Goal: Task Accomplishment & Management: Complete application form

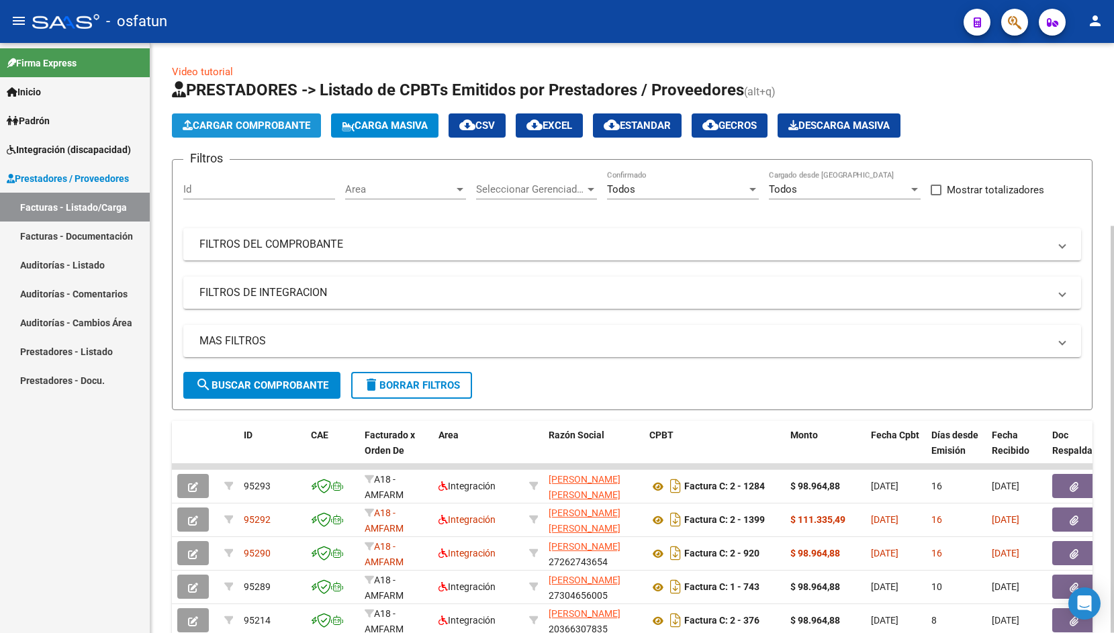
click at [265, 131] on span "Cargar Comprobante" at bounding box center [247, 126] width 128 height 12
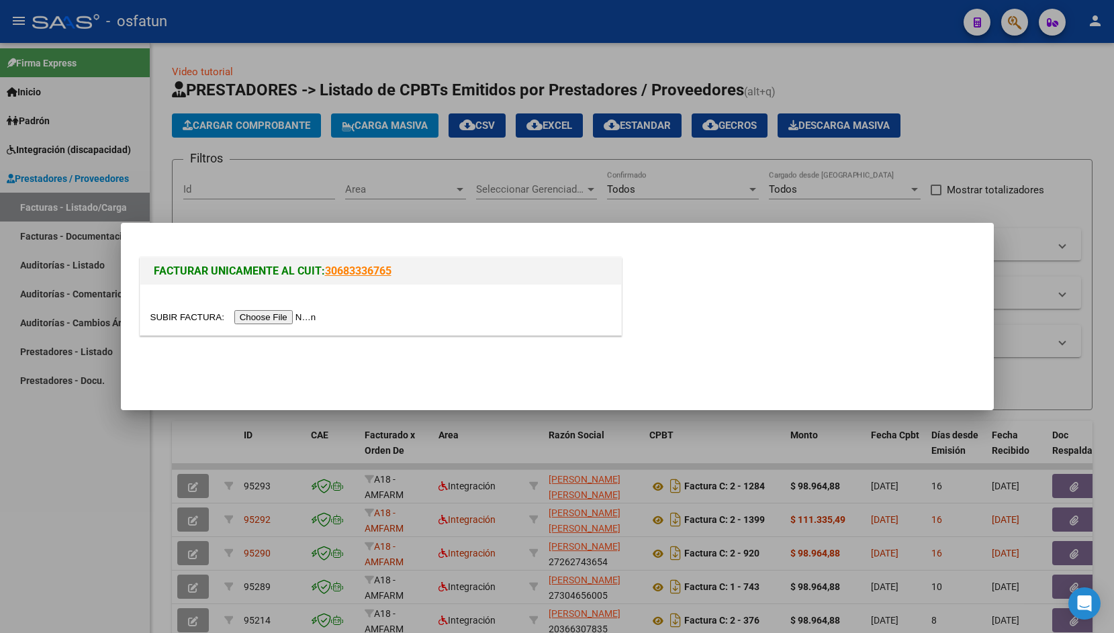
click at [165, 316] on input "file" at bounding box center [235, 317] width 170 height 14
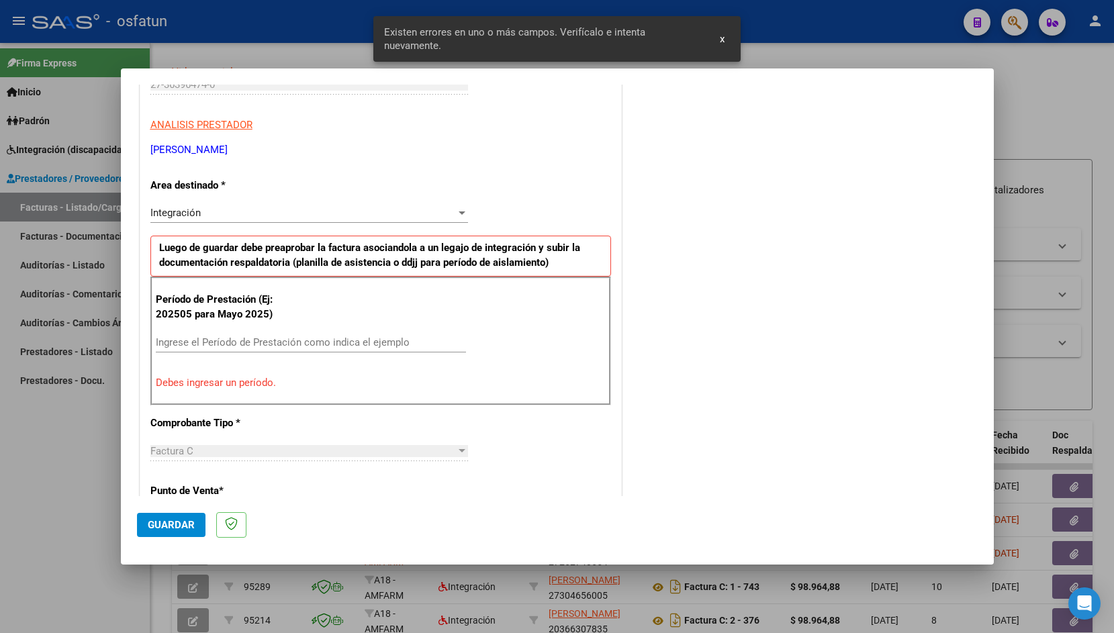
scroll to position [275, 0]
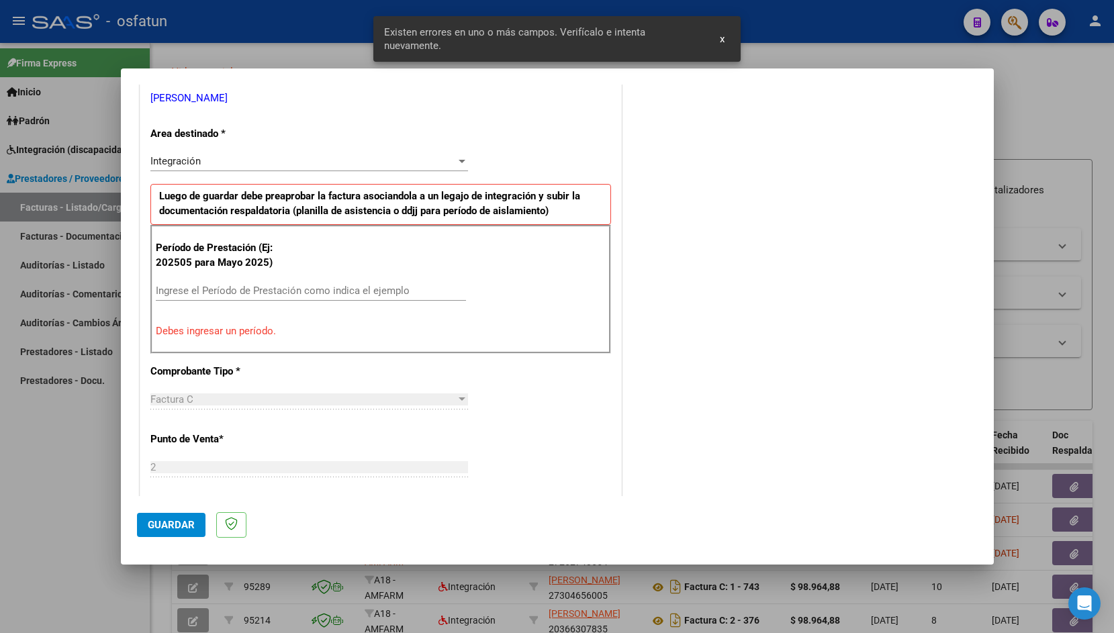
click at [293, 341] on div "Período de Prestación (Ej: 202505 para [DATE]) Ingrese el Período de Prestación…" at bounding box center [380, 289] width 461 height 129
click at [278, 289] on input "Ingrese el Período de Prestación como indica el ejemplo" at bounding box center [311, 291] width 310 height 12
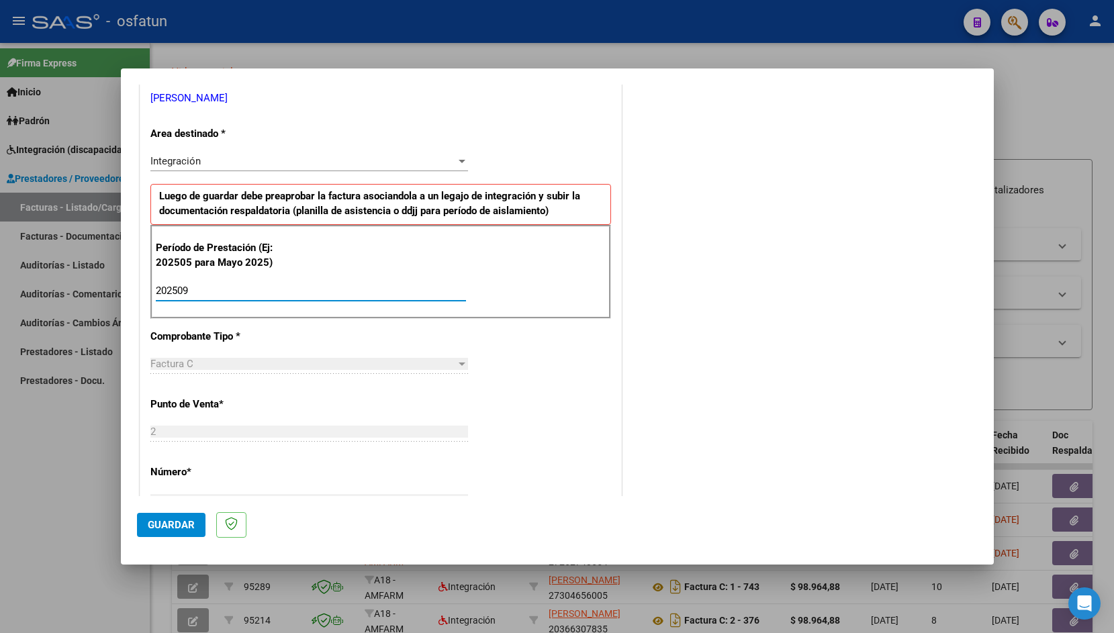
type input "202509"
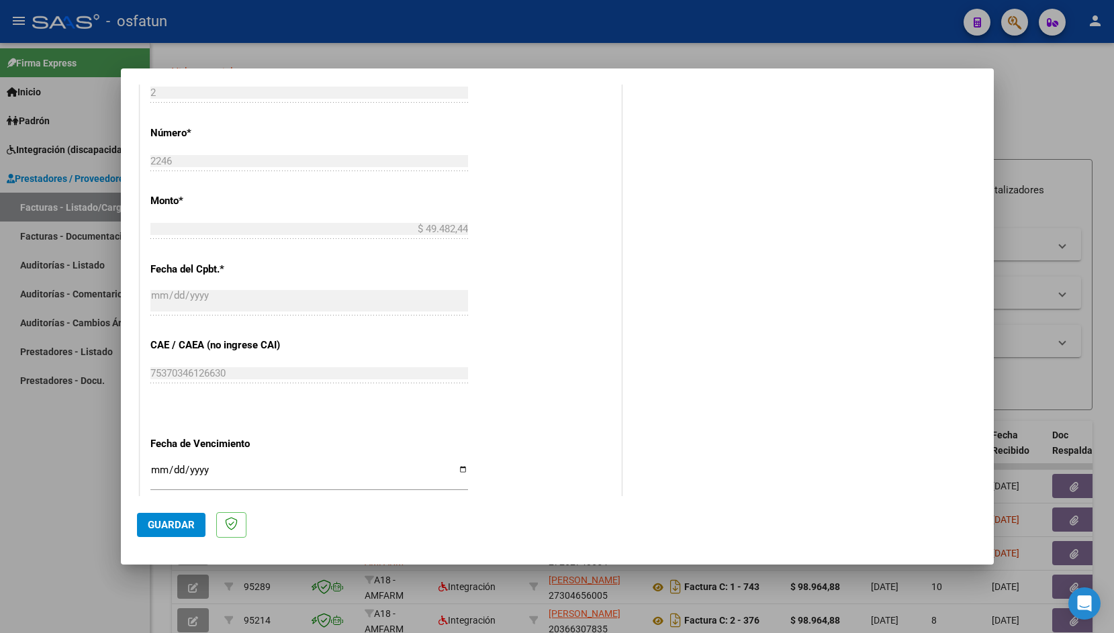
scroll to position [649, 0]
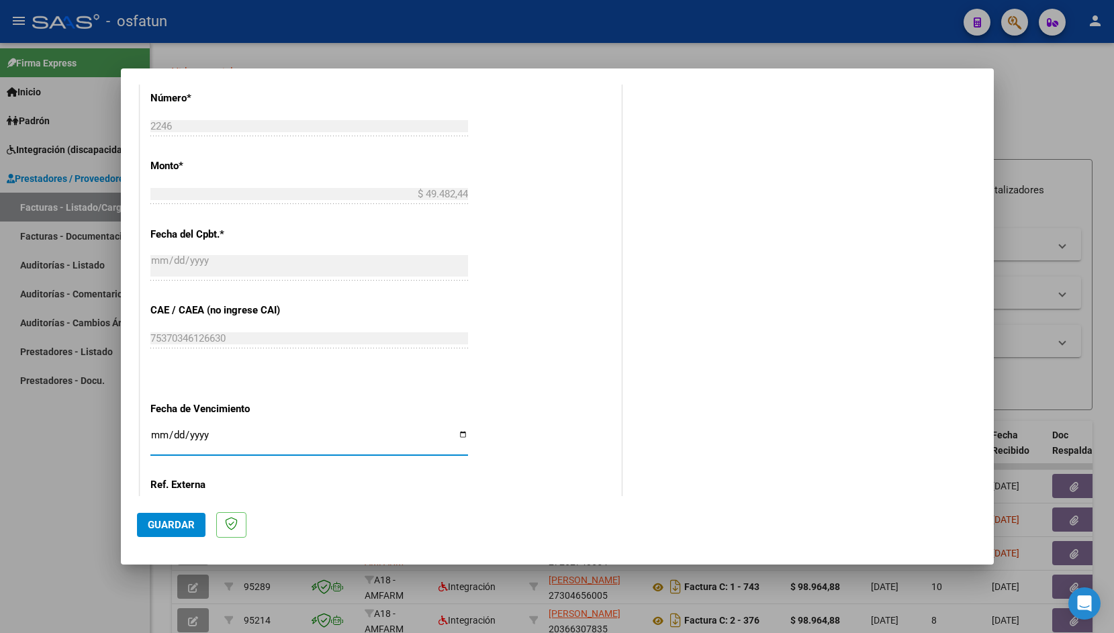
click at [157, 430] on input "Ingresar la fecha" at bounding box center [309, 440] width 318 height 21
type input "[DATE]"
click at [171, 527] on span "Guardar" at bounding box center [171, 525] width 47 height 12
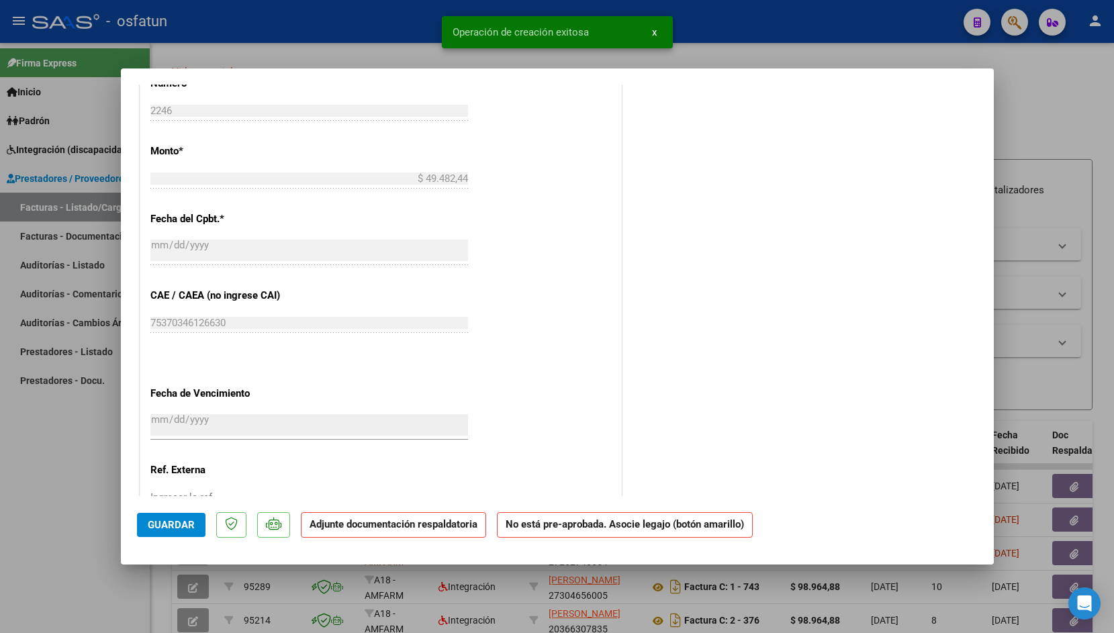
scroll to position [0, 0]
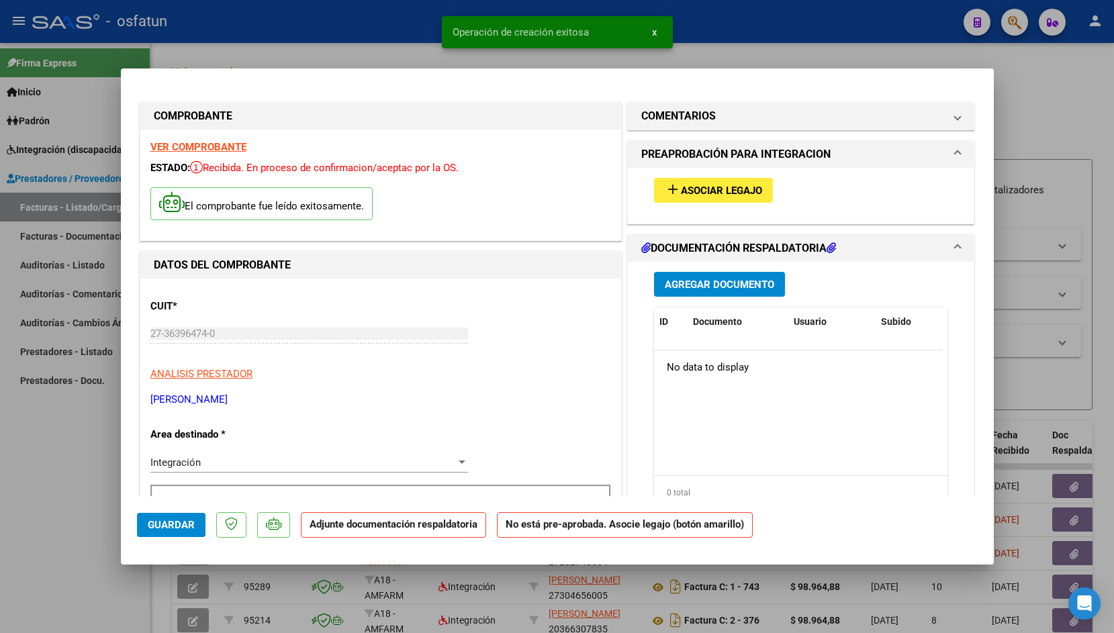
click at [727, 200] on button "add Asociar Legajo" at bounding box center [713, 190] width 119 height 25
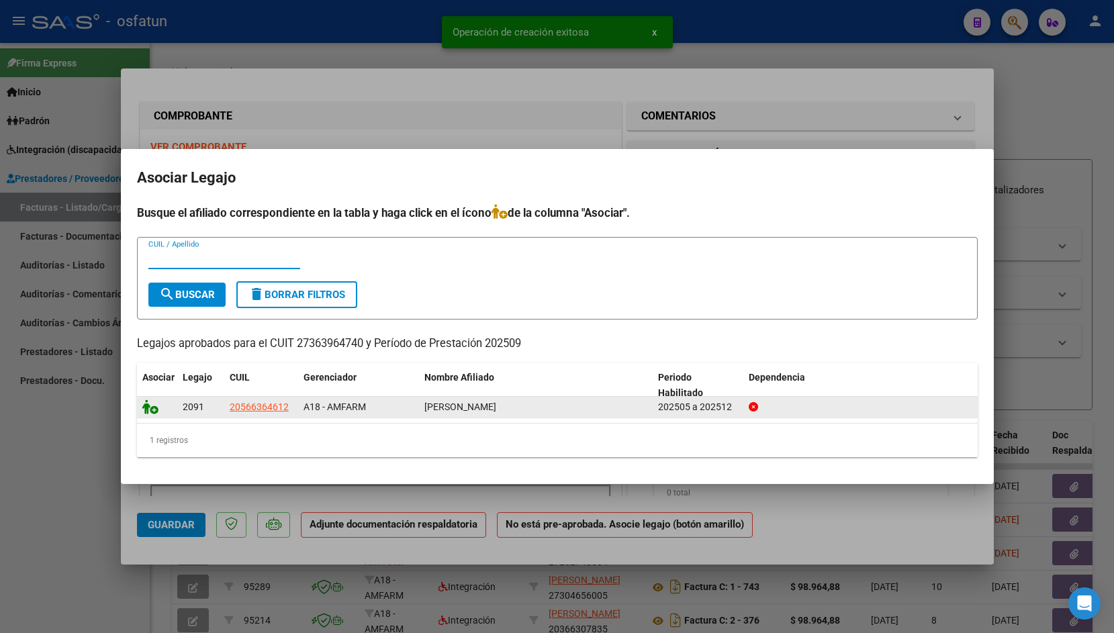
click at [148, 408] on icon at bounding box center [150, 407] width 16 height 15
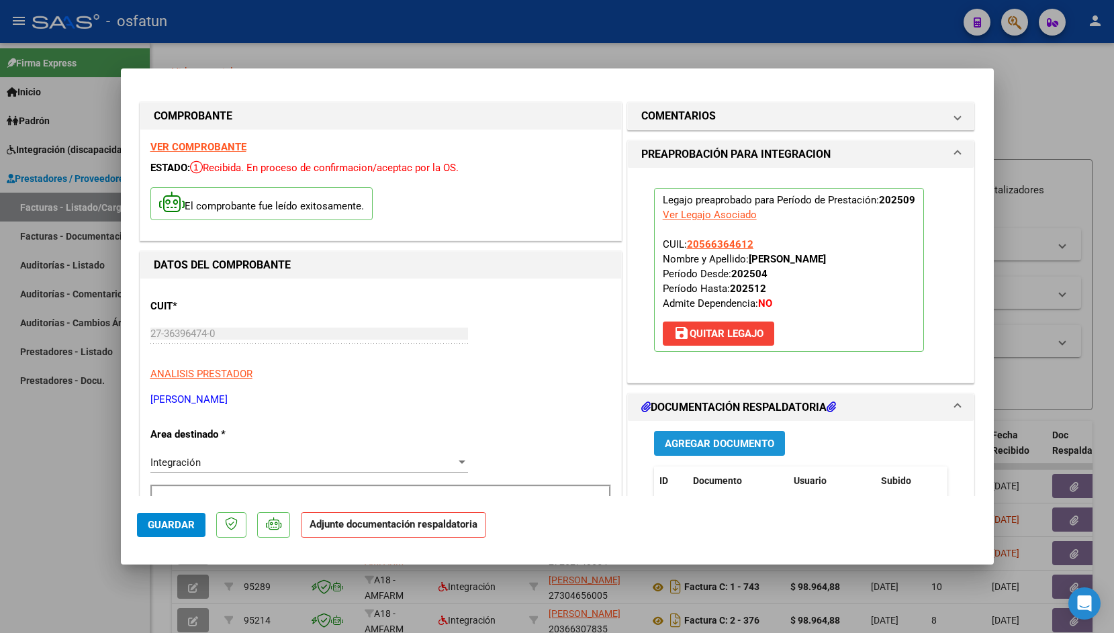
click at [737, 439] on span "Agregar Documento" at bounding box center [719, 444] width 109 height 12
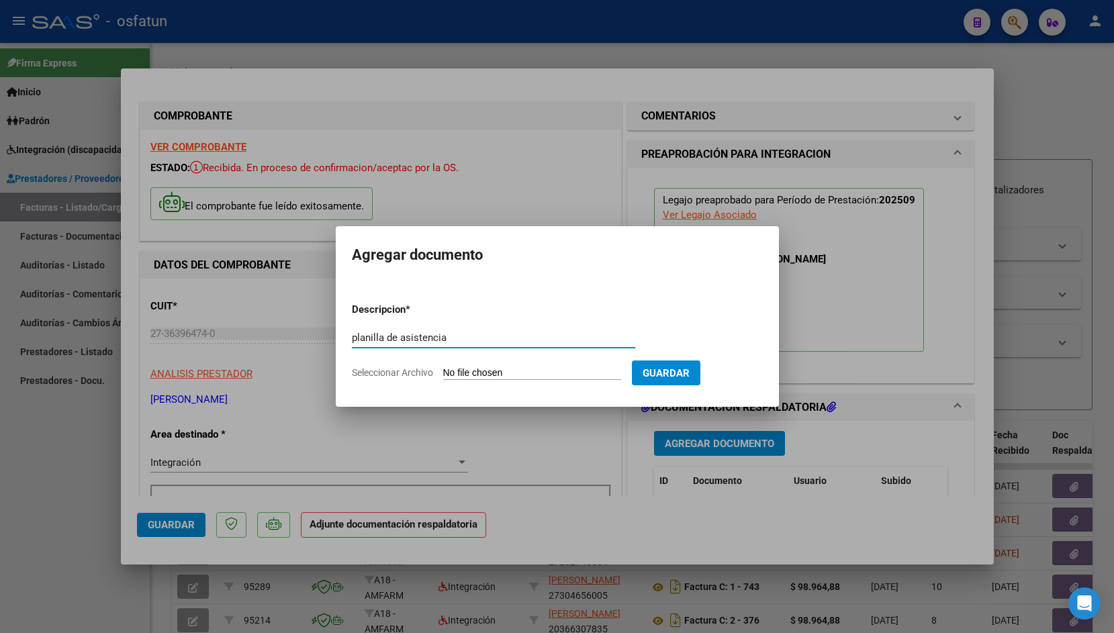
type input "planilla de asistencia"
click at [459, 373] on input "Seleccionar Archivo" at bounding box center [532, 373] width 178 height 13
type input "C:\fakepath\Pl agosto [PERSON_NAME] to.pdf"
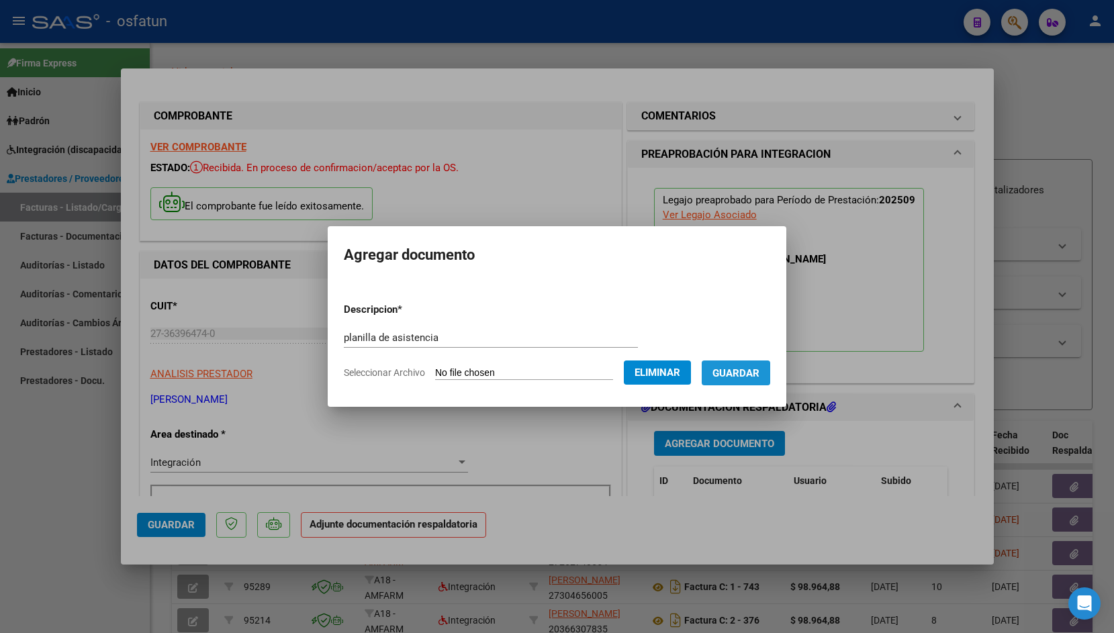
click at [737, 367] on span "Guardar" at bounding box center [736, 373] width 47 height 12
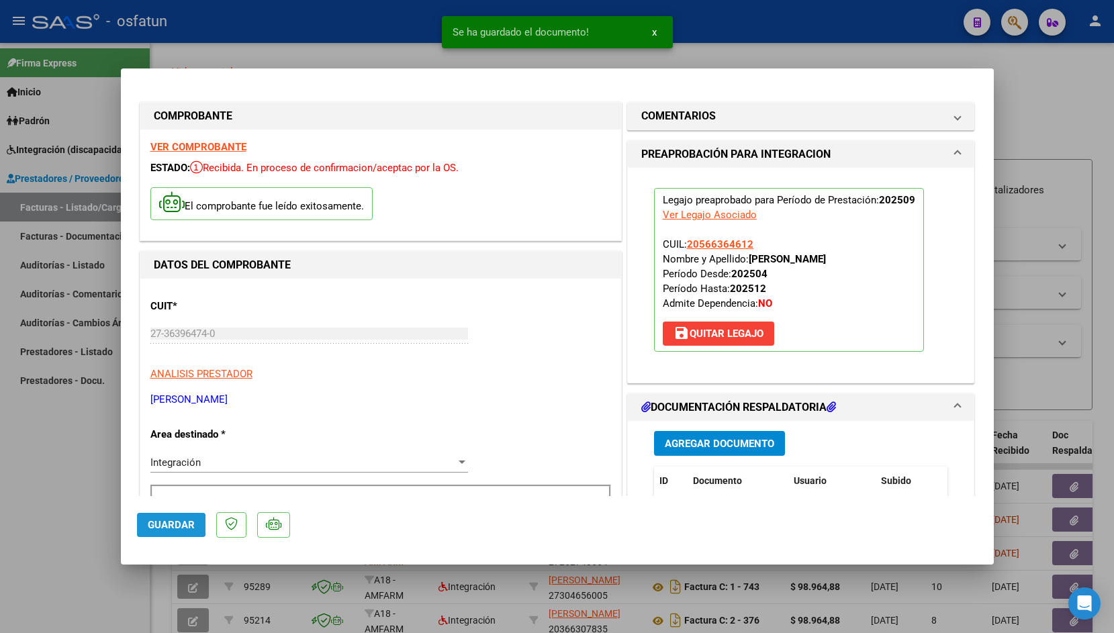
click at [165, 525] on span "Guardar" at bounding box center [171, 525] width 47 height 12
click at [323, 51] on div at bounding box center [557, 316] width 1114 height 633
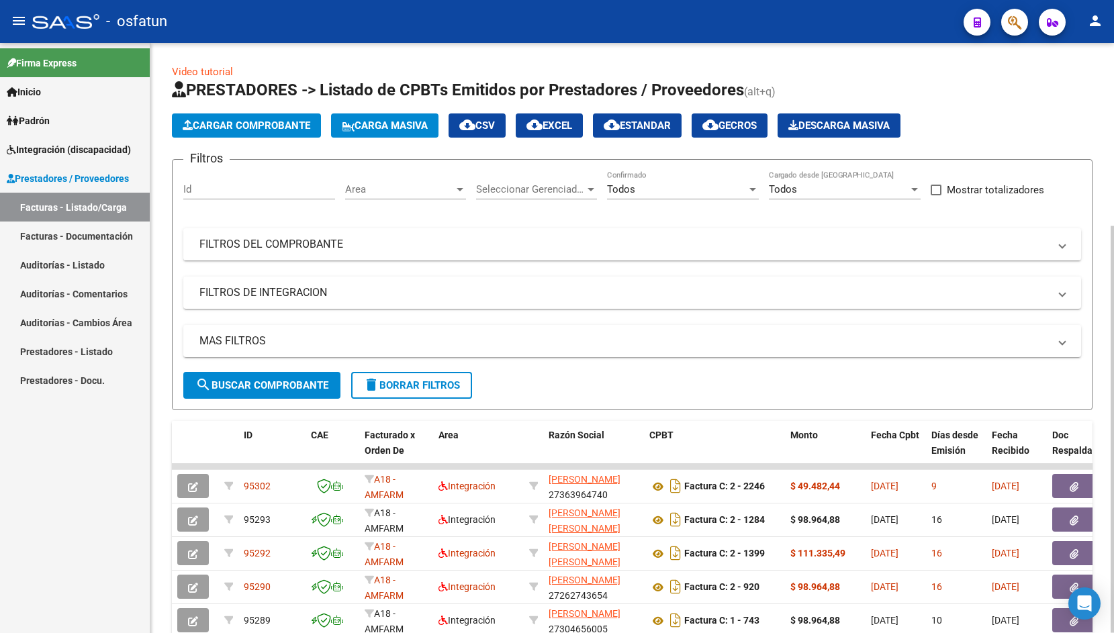
click at [232, 134] on button "Cargar Comprobante" at bounding box center [246, 126] width 149 height 24
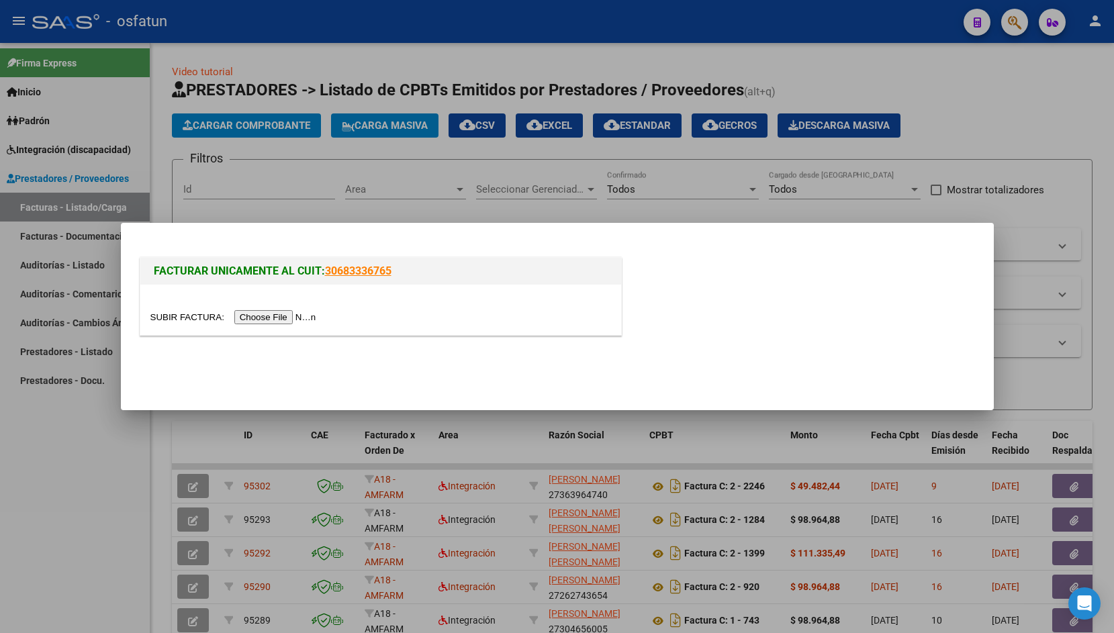
click at [171, 322] on input "file" at bounding box center [235, 317] width 170 height 14
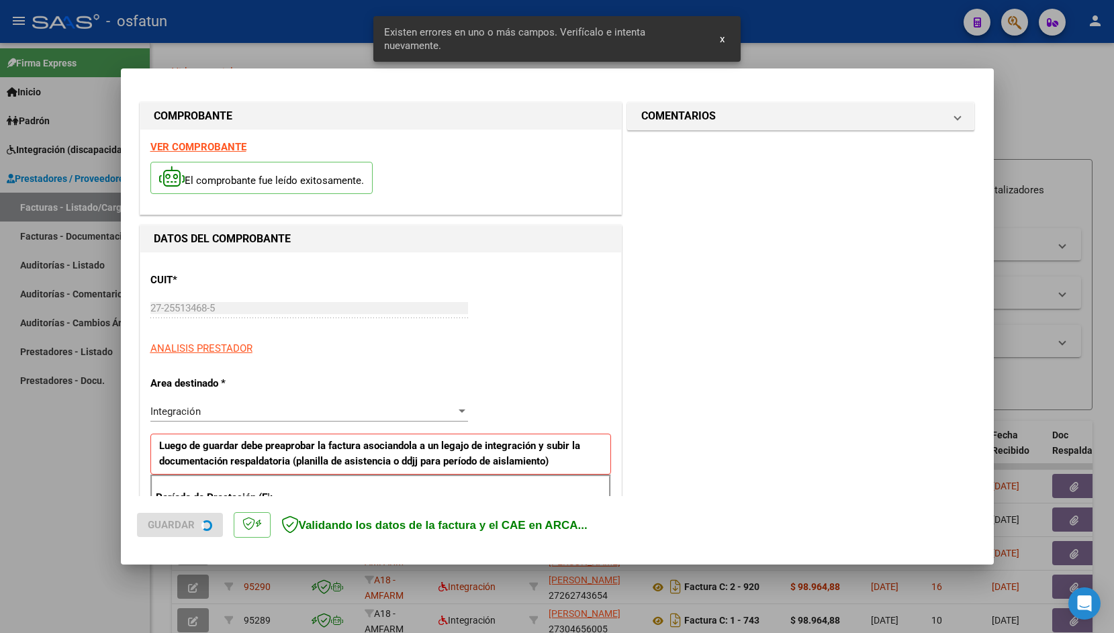
scroll to position [224, 0]
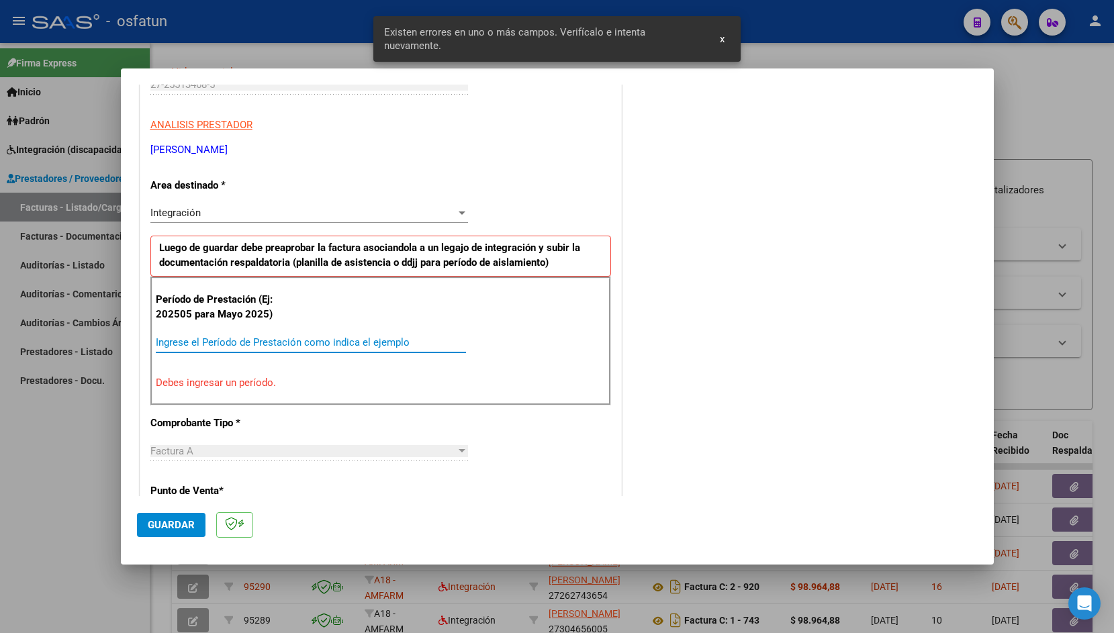
click at [222, 349] on input "Ingrese el Período de Prestación como indica el ejemplo" at bounding box center [311, 342] width 310 height 12
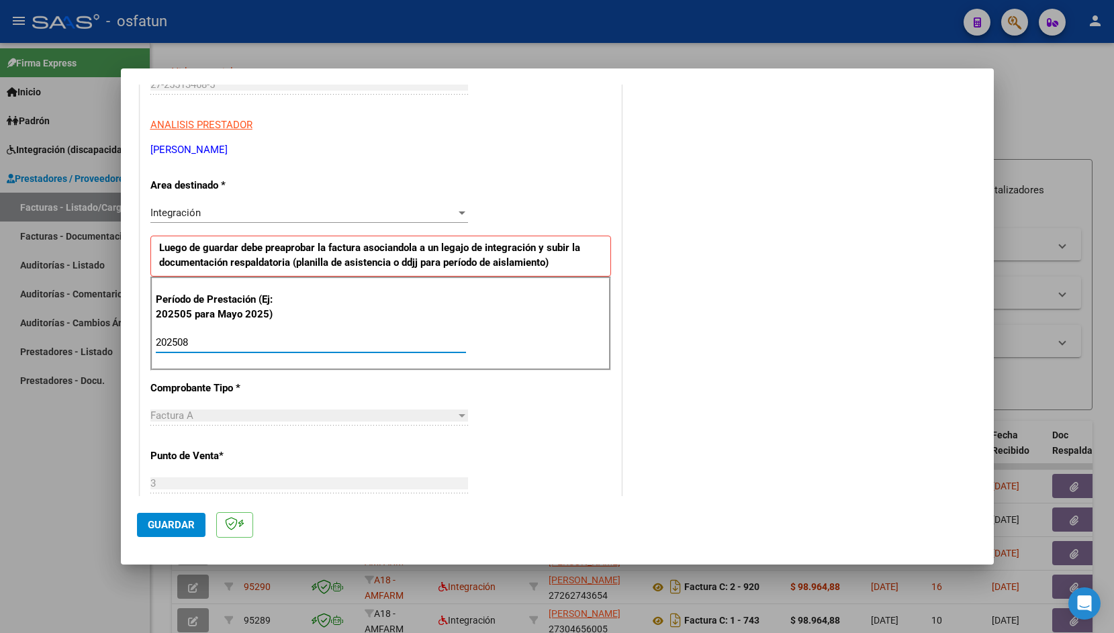
type input "202508"
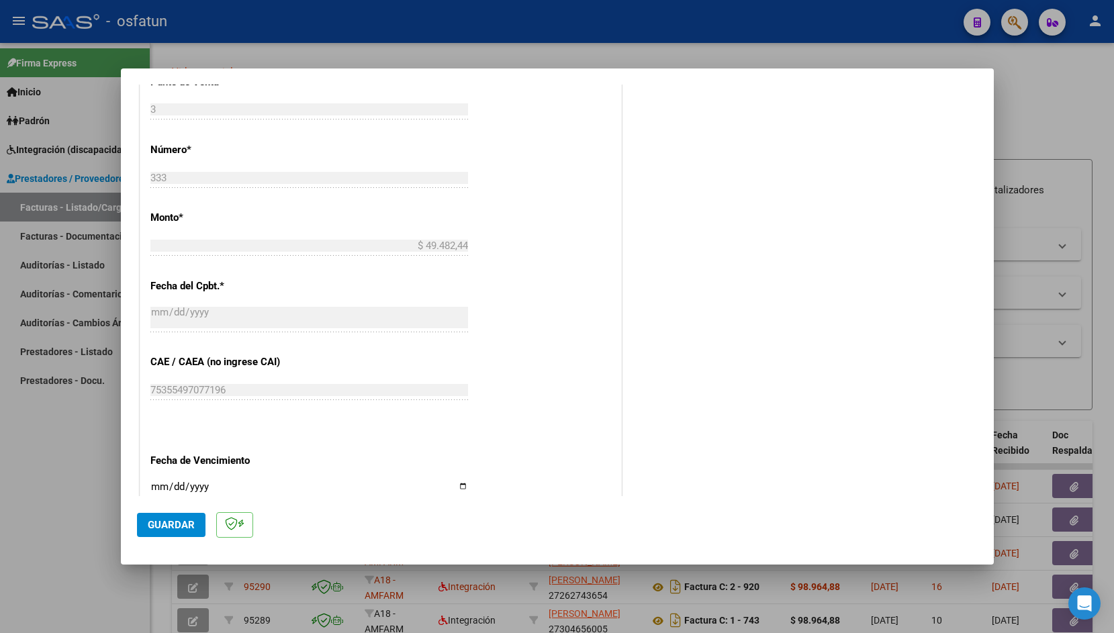
scroll to position [601, 0]
click at [160, 478] on input "Ingresar la fecha" at bounding box center [309, 488] width 318 height 21
type input "[DATE]"
click at [160, 526] on span "Guardar" at bounding box center [171, 525] width 47 height 12
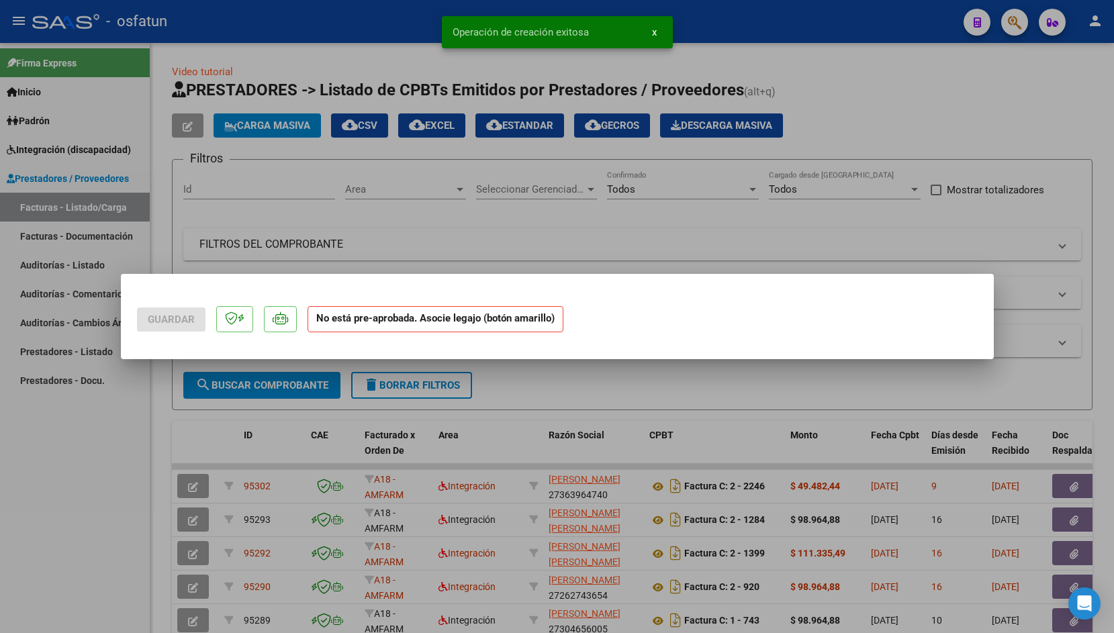
scroll to position [0, 0]
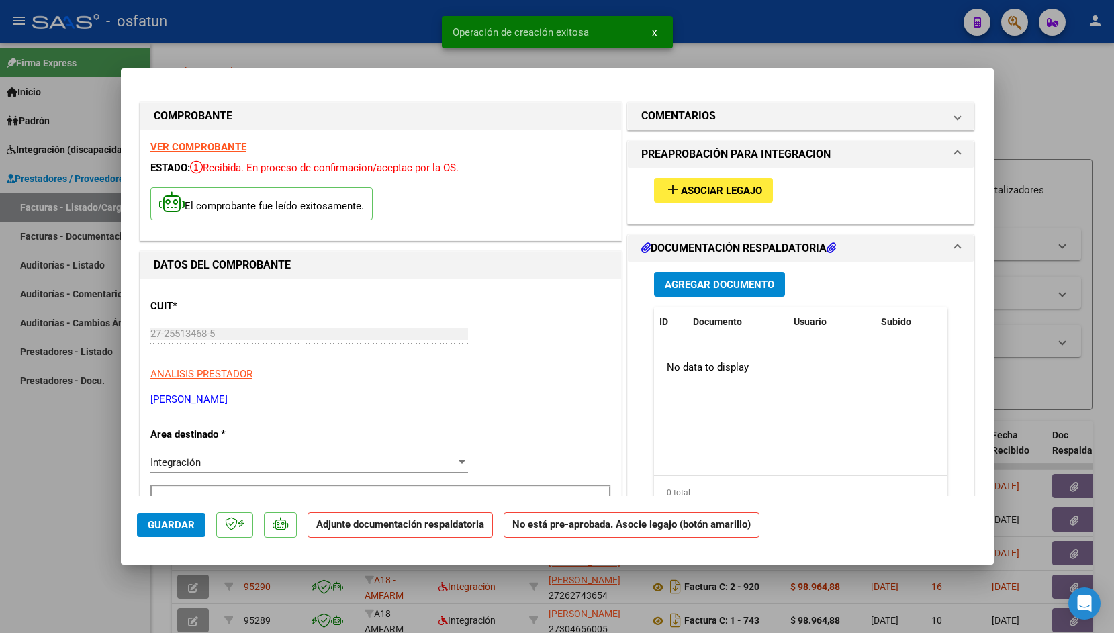
click at [704, 186] on span "Asociar Legajo" at bounding box center [721, 191] width 81 height 12
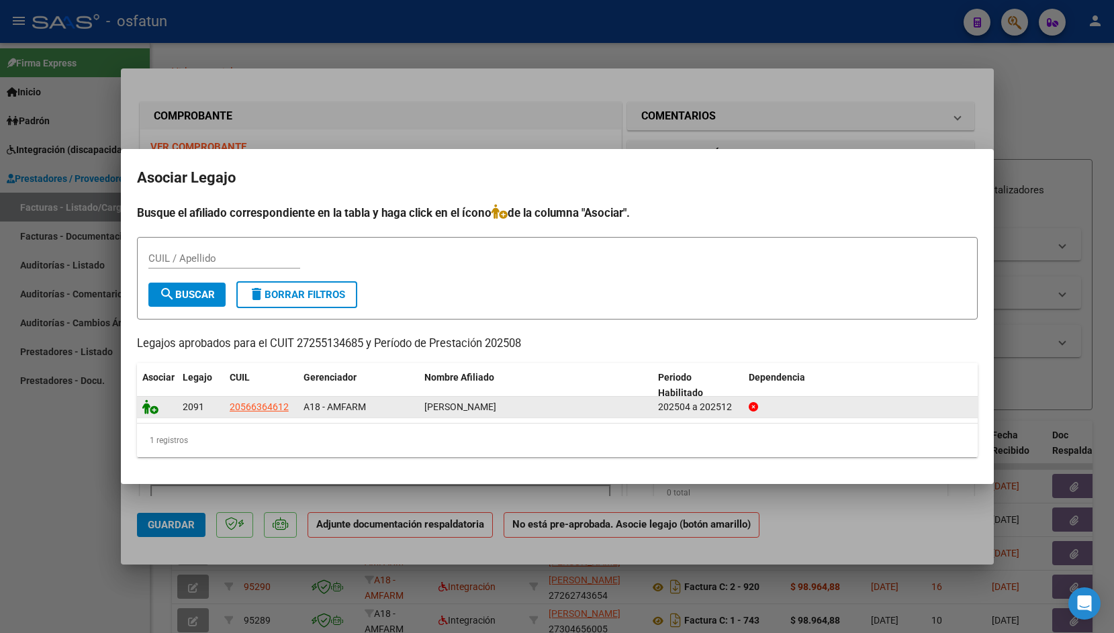
click at [151, 409] on icon at bounding box center [150, 407] width 16 height 15
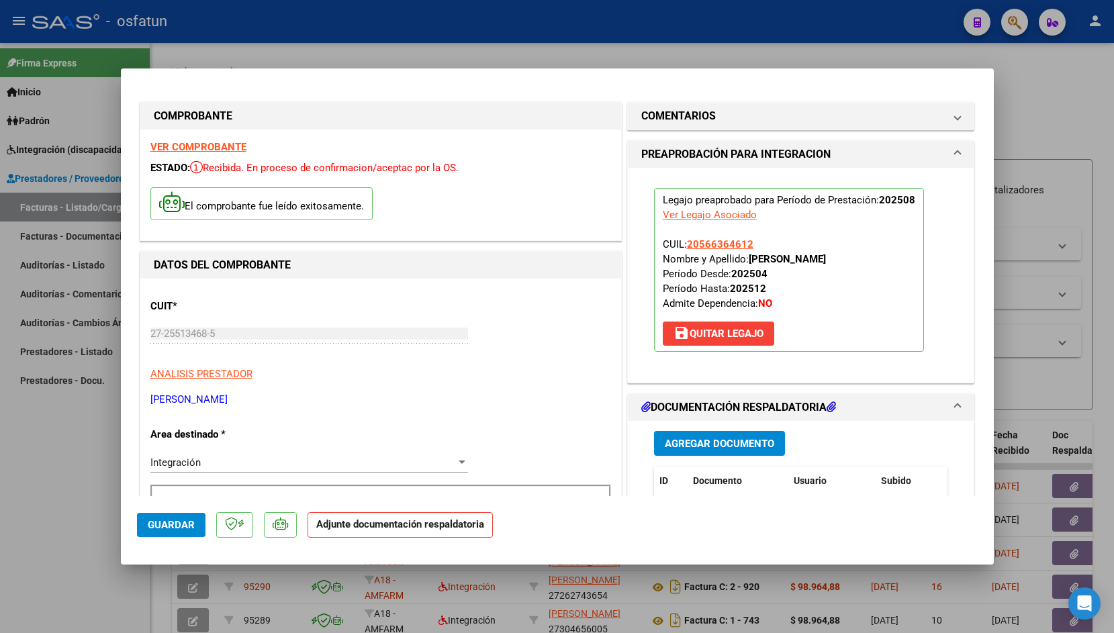
click at [698, 445] on span "Agregar Documento" at bounding box center [719, 444] width 109 height 12
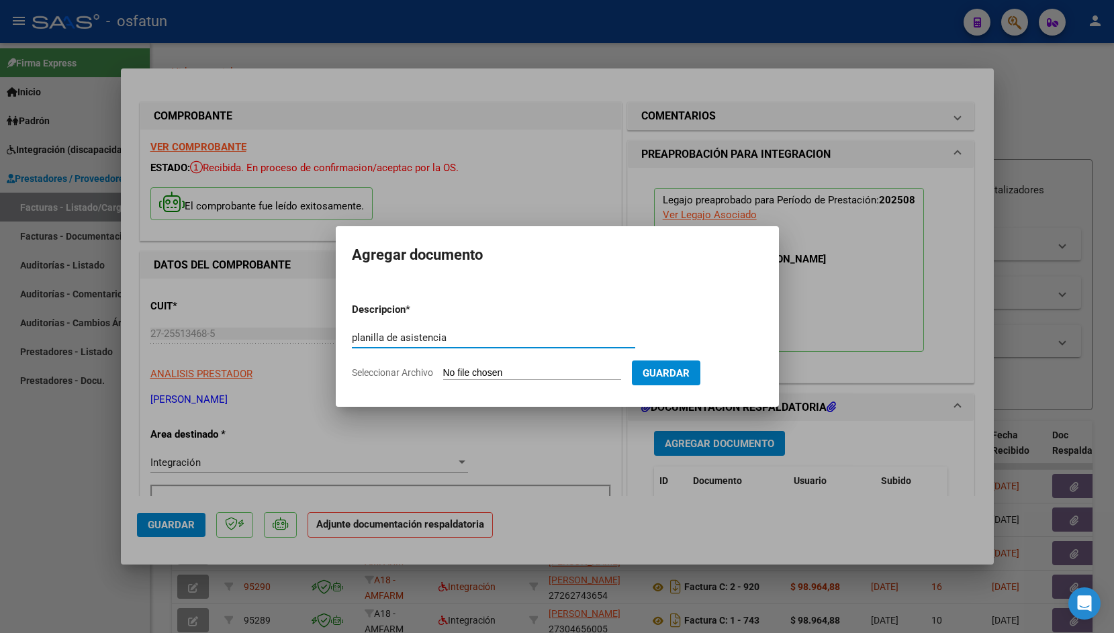
type input "planilla de asistencia"
click at [447, 385] on form "Descripcion * planilla de asistencia Escriba aquí una descripcion Seleccionar A…" at bounding box center [557, 341] width 411 height 98
click at [452, 378] on input "Seleccionar Archivo" at bounding box center [532, 373] width 178 height 13
type input "C:\fakepath\[PERSON_NAME] 8.pdf"
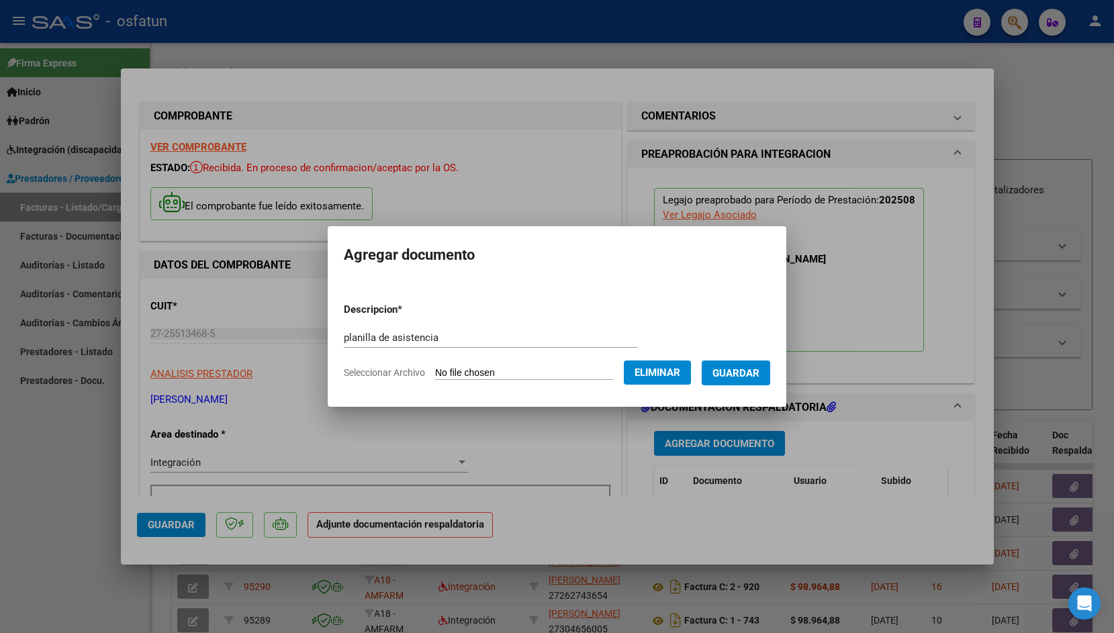
click at [727, 377] on span "Guardar" at bounding box center [736, 373] width 47 height 12
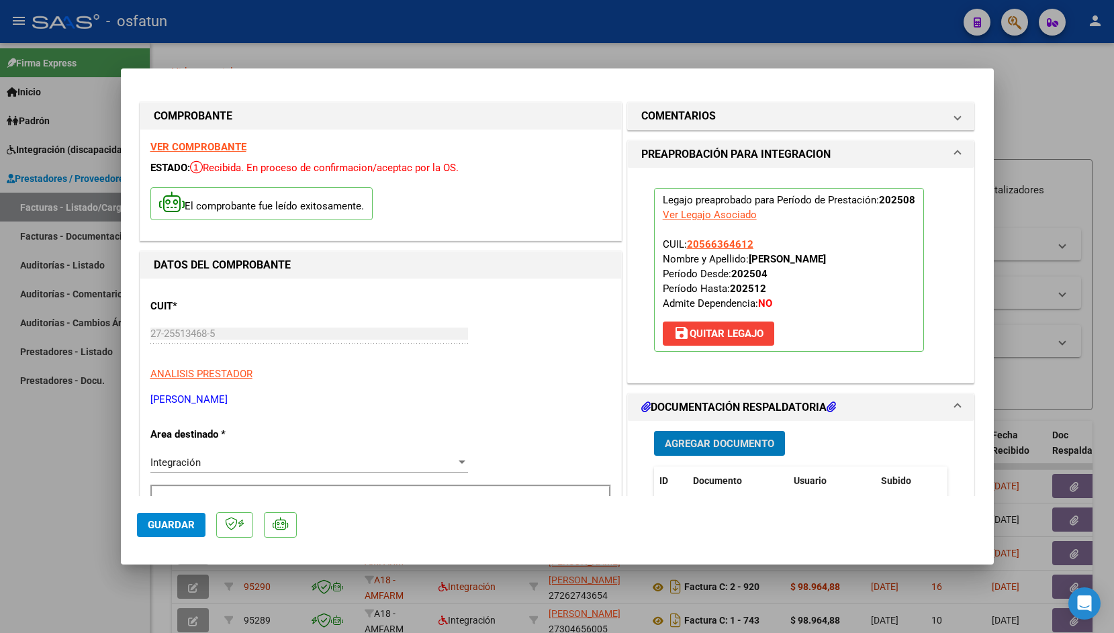
click at [674, 435] on button "Agregar Documento" at bounding box center [719, 443] width 131 height 25
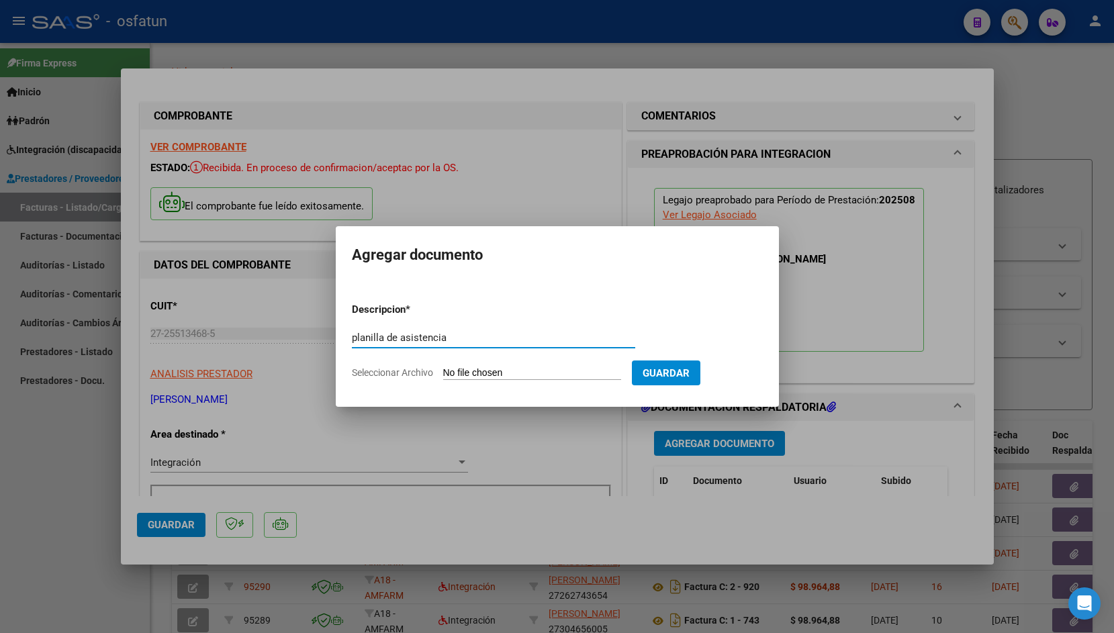
type input "planilla de asistencia"
click at [463, 376] on input "Seleccionar Archivo" at bounding box center [532, 373] width 178 height 13
click at [473, 373] on input "Seleccionar Archivo" at bounding box center [532, 373] width 178 height 13
type input "C:\fakepath\[PERSON_NAME] 8.pdf"
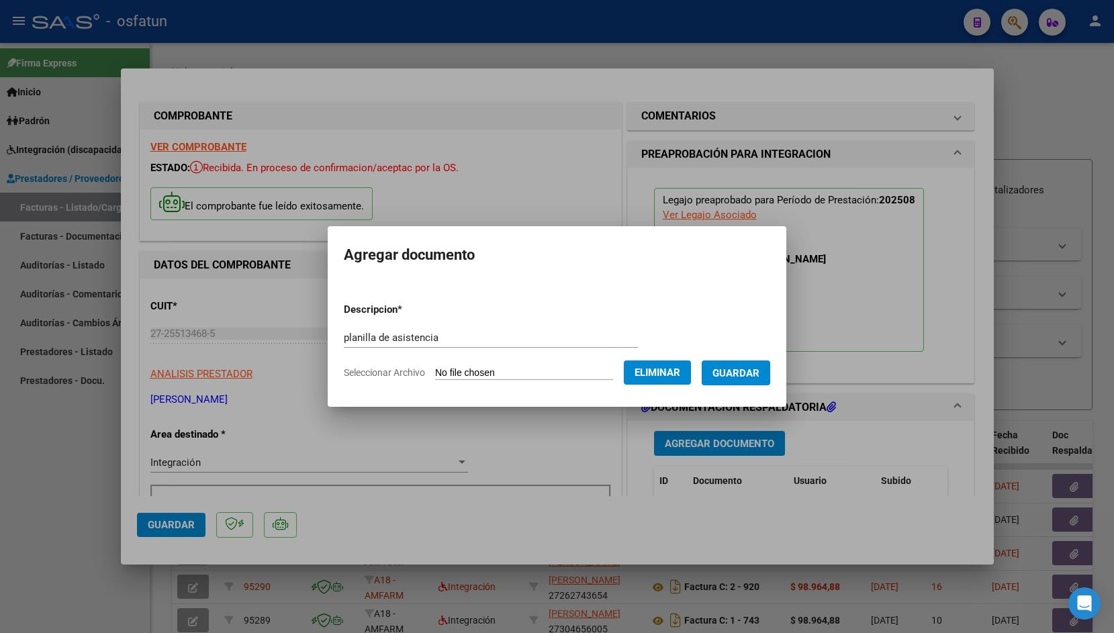
click at [737, 372] on span "Guardar" at bounding box center [736, 373] width 47 height 12
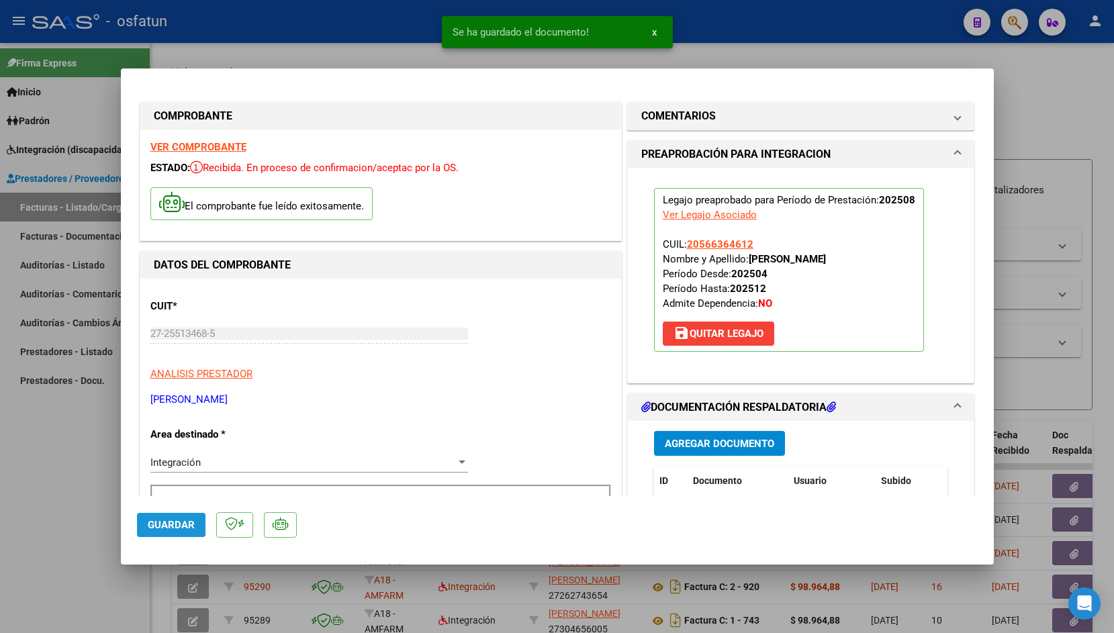
click at [156, 520] on span "Guardar" at bounding box center [171, 525] width 47 height 12
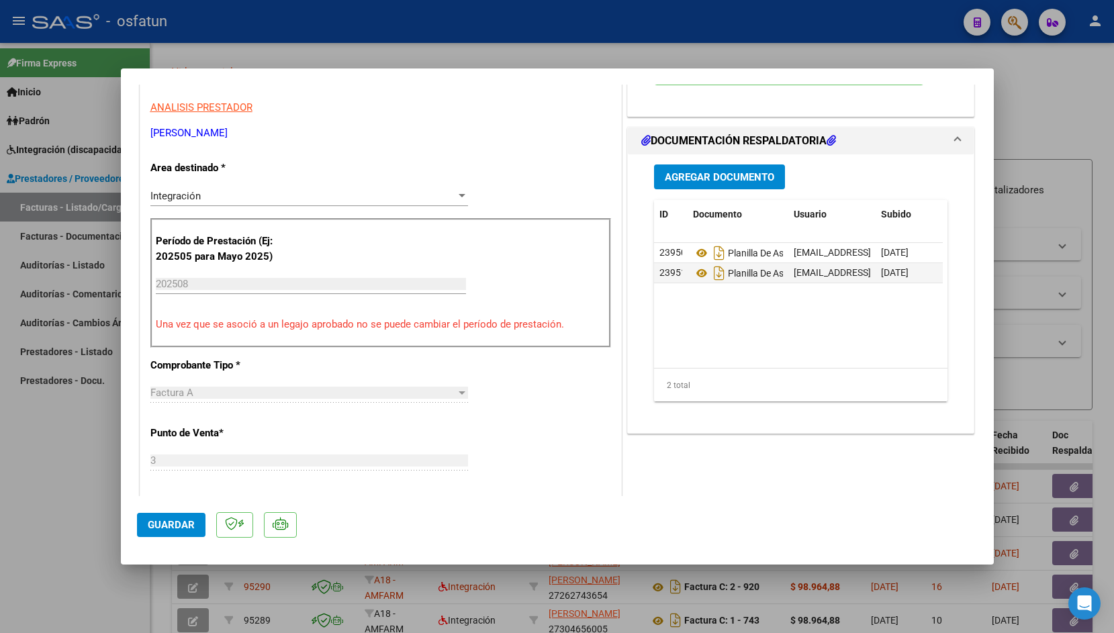
scroll to position [291, 0]
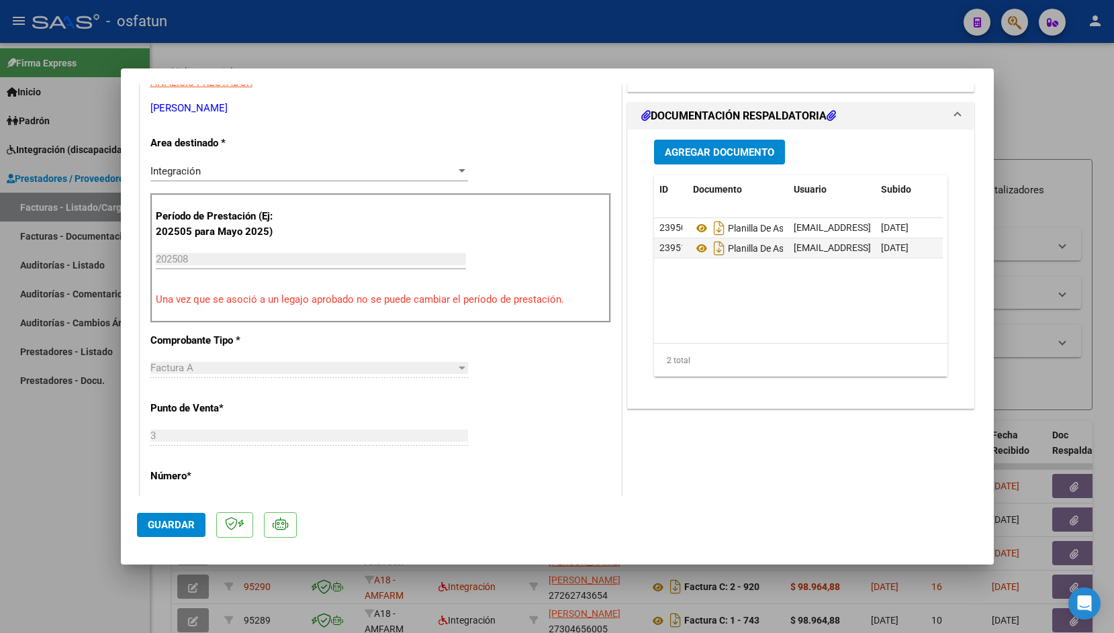
click at [179, 527] on span "Guardar" at bounding box center [171, 525] width 47 height 12
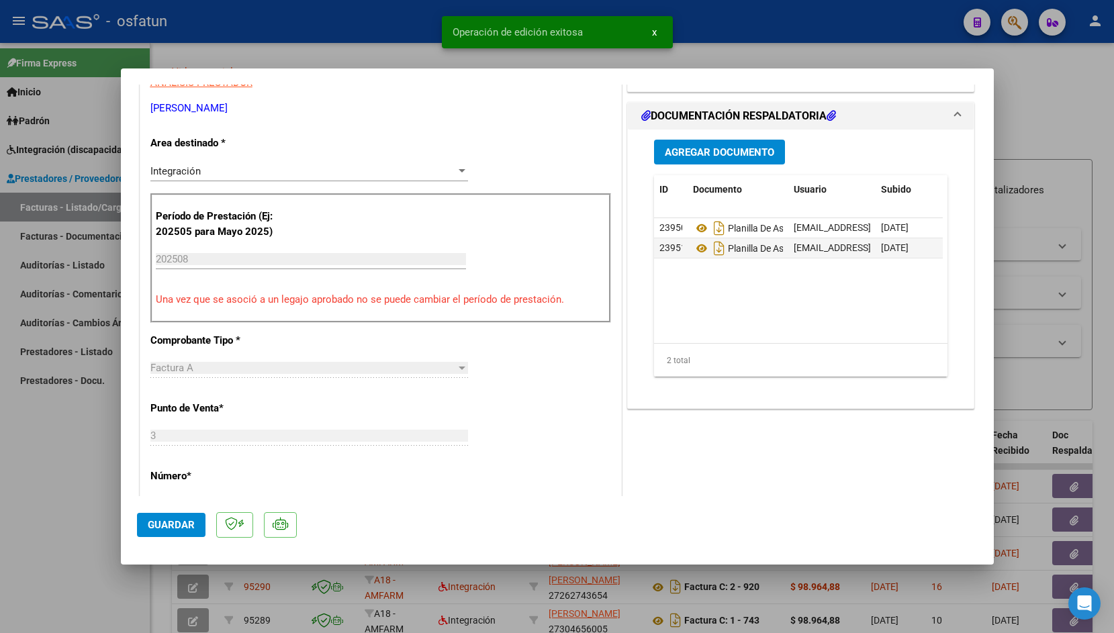
click at [324, 34] on div at bounding box center [557, 316] width 1114 height 633
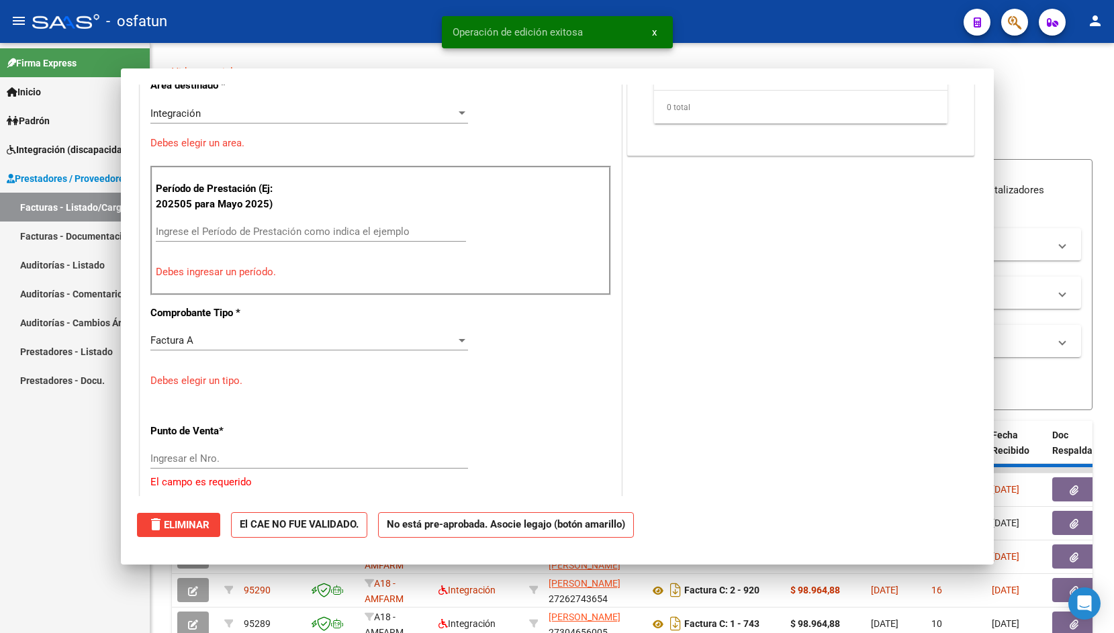
scroll to position [0, 0]
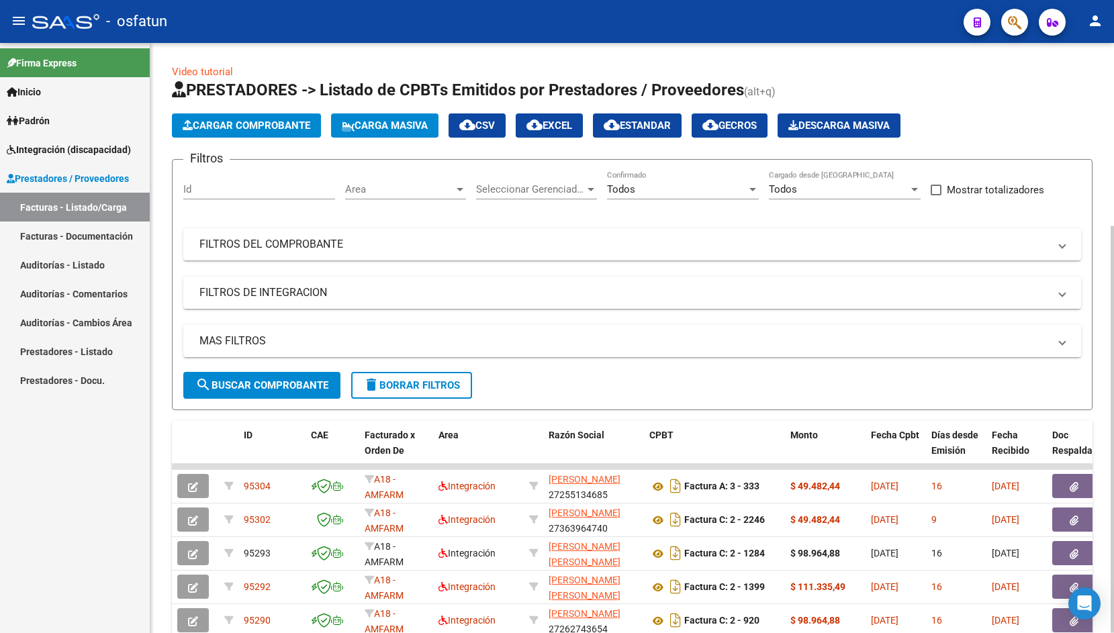
click at [262, 126] on span "Cargar Comprobante" at bounding box center [247, 126] width 128 height 12
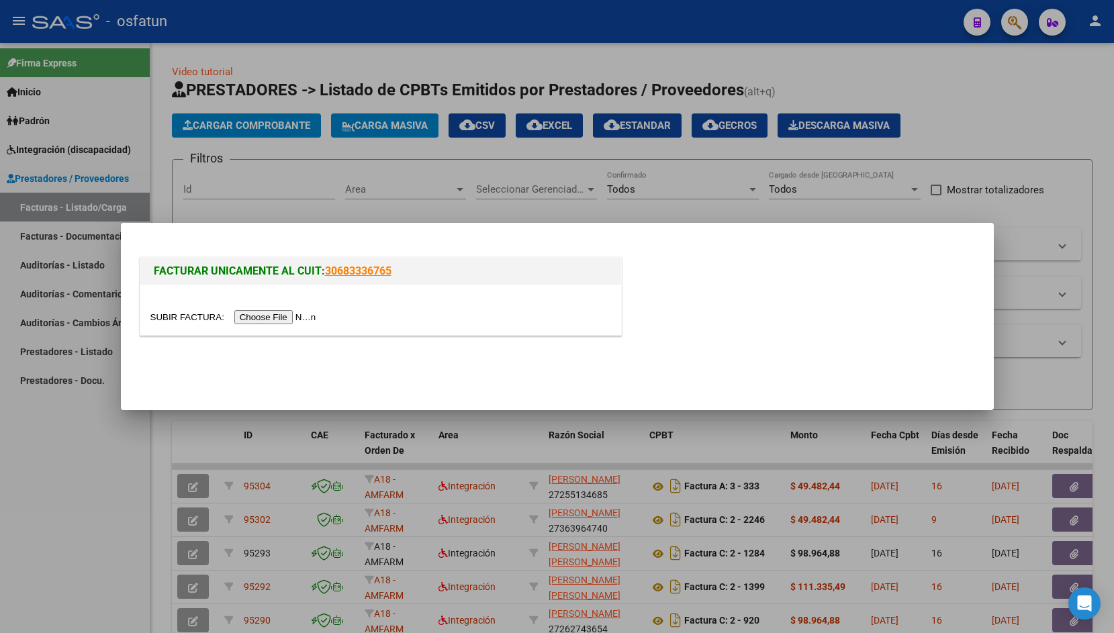
click at [181, 316] on input "file" at bounding box center [235, 317] width 170 height 14
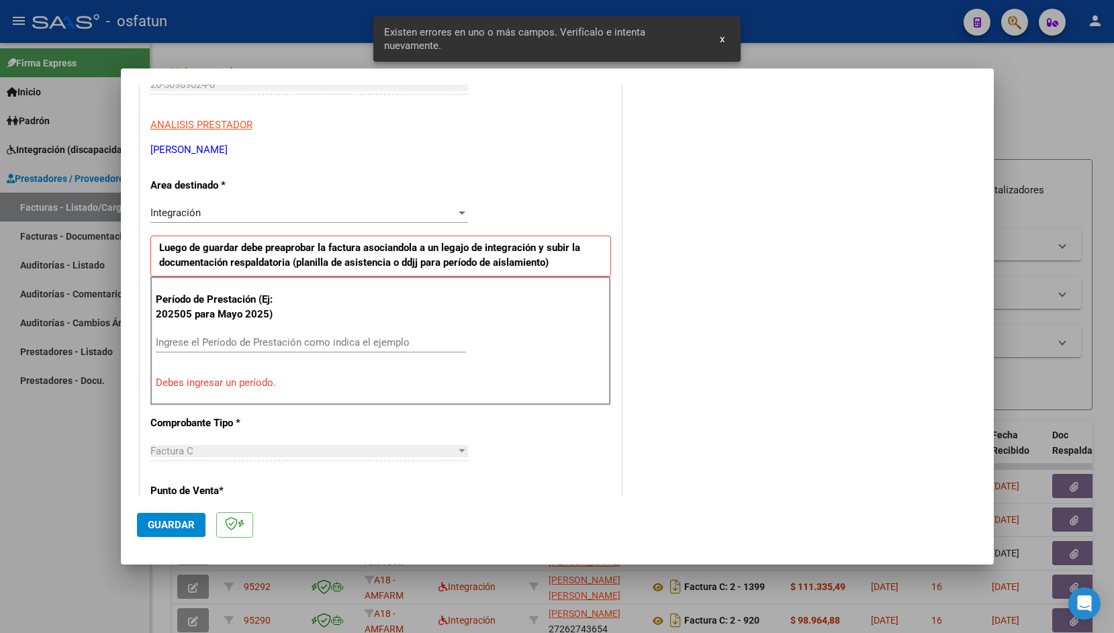
scroll to position [239, 0]
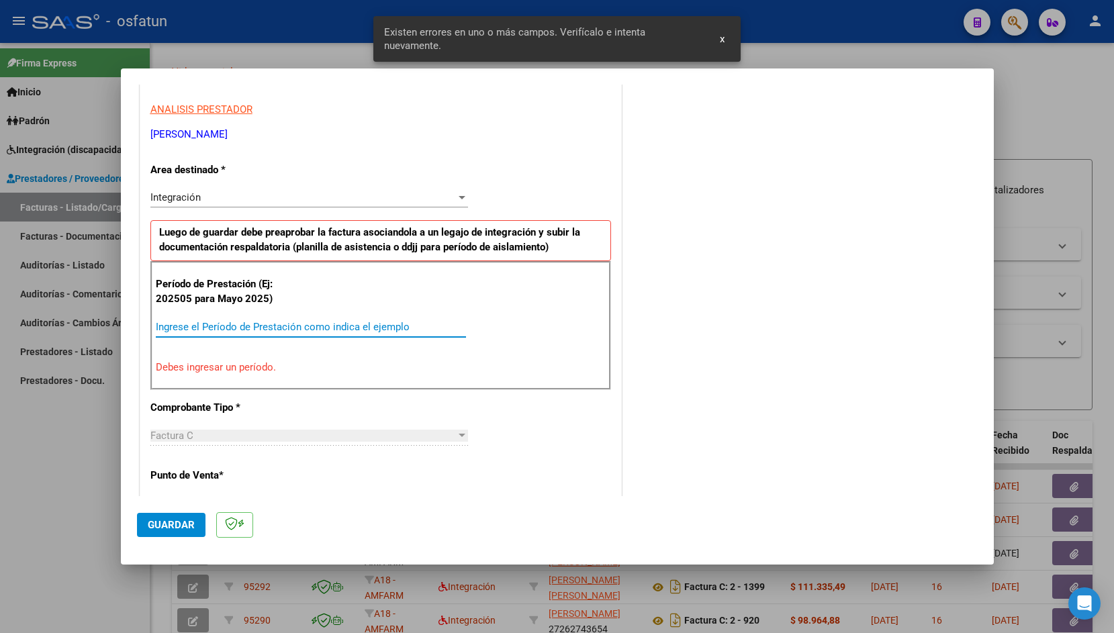
click at [303, 328] on input "Ingrese el Período de Prestación como indica el ejemplo" at bounding box center [311, 327] width 310 height 12
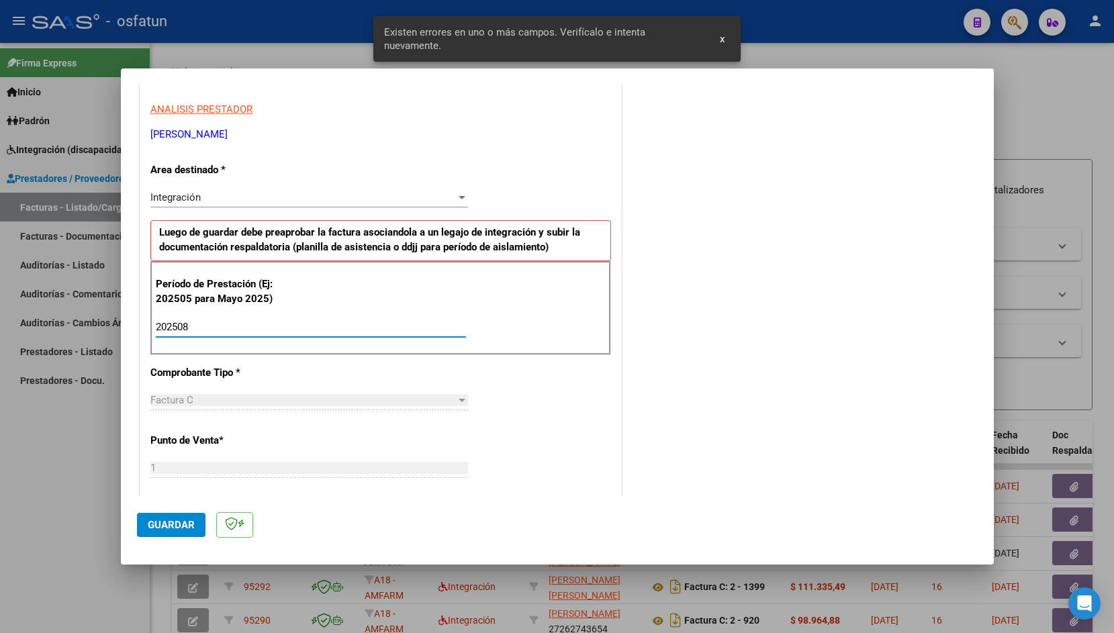
type input "202508"
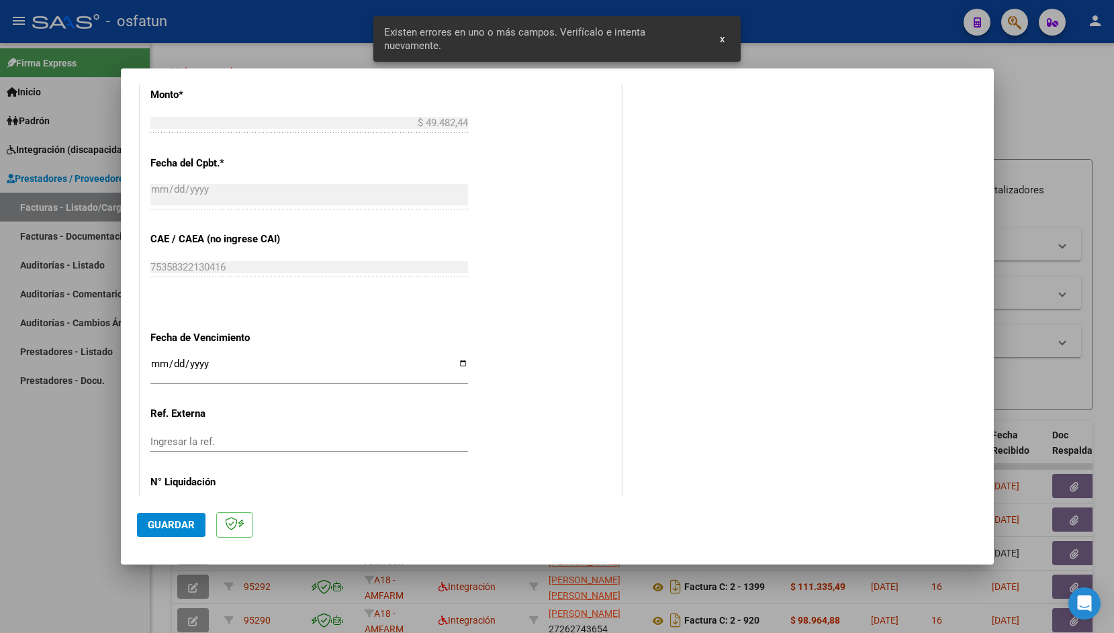
scroll to position [732, 0]
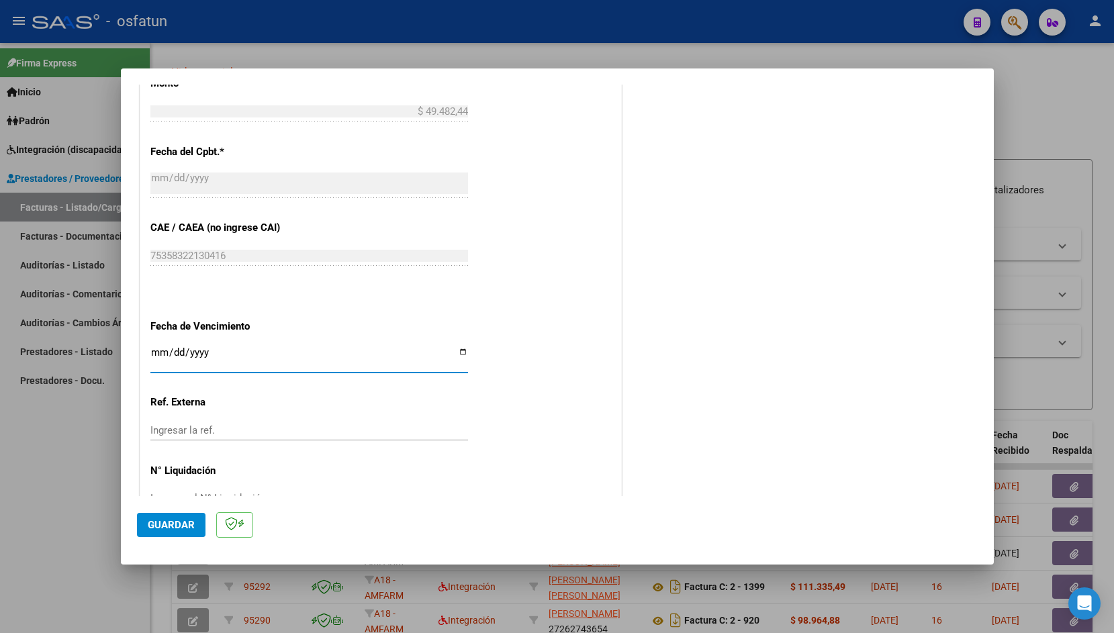
click at [162, 347] on input "Ingresar la fecha" at bounding box center [309, 357] width 318 height 21
type input "[DATE]"
click at [167, 525] on span "Guardar" at bounding box center [171, 525] width 47 height 12
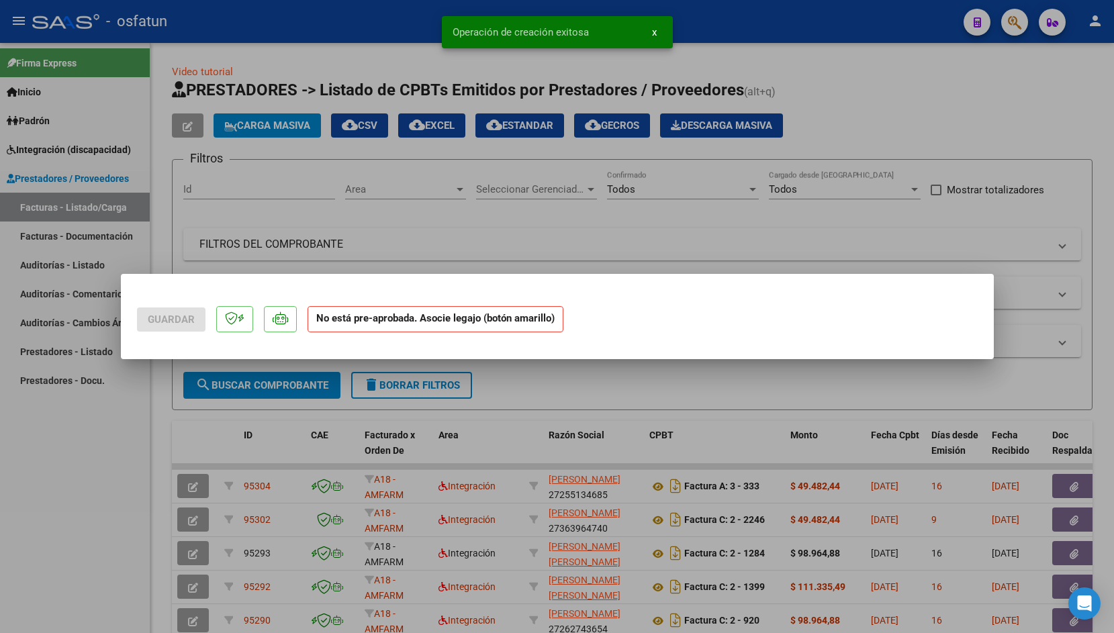
scroll to position [0, 0]
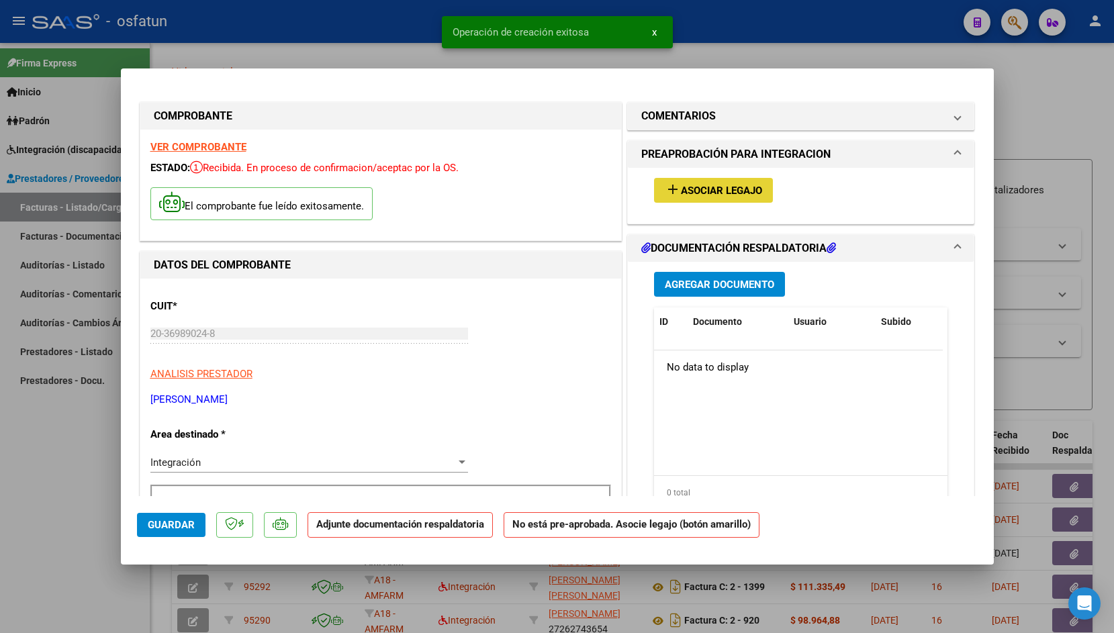
click at [723, 194] on span "Asociar Legajo" at bounding box center [721, 191] width 81 height 12
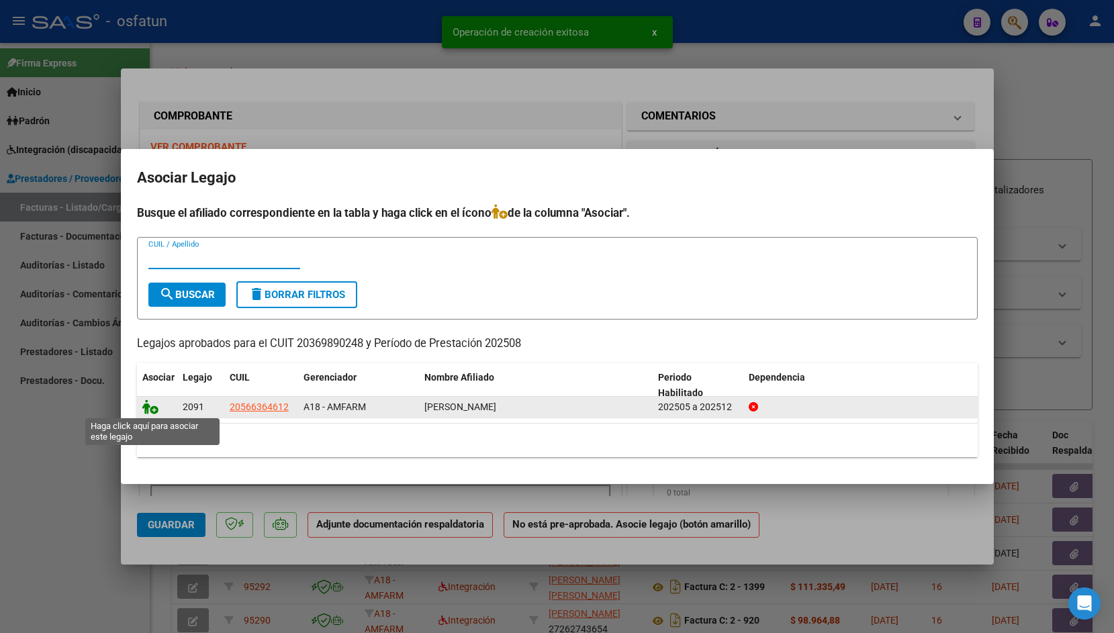
click at [149, 413] on icon at bounding box center [150, 407] width 16 height 15
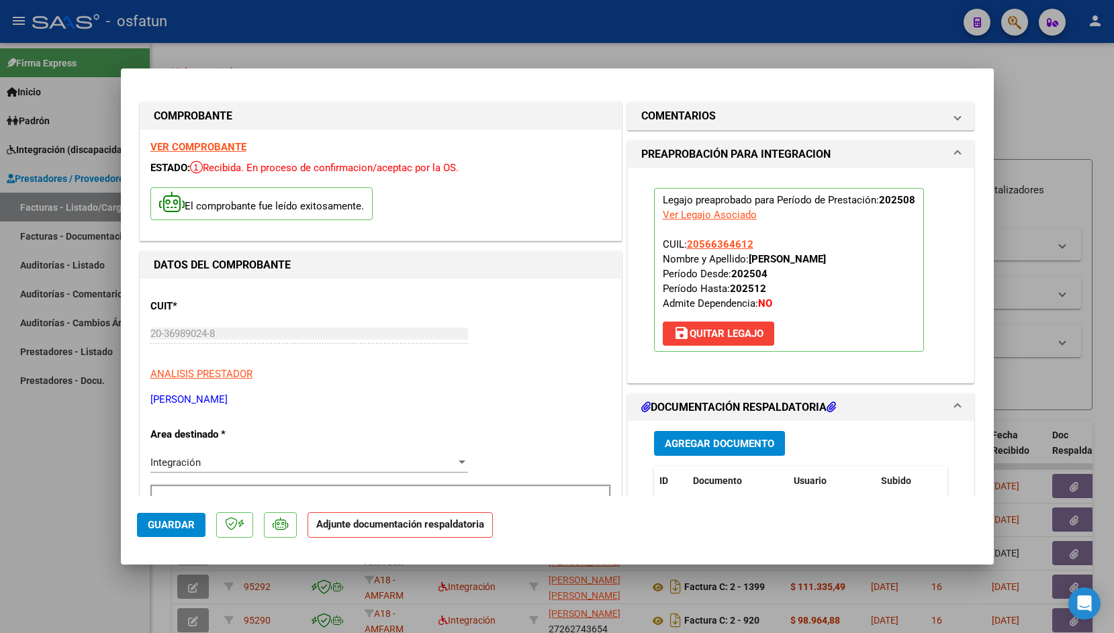
click at [673, 447] on span "Agregar Documento" at bounding box center [719, 444] width 109 height 12
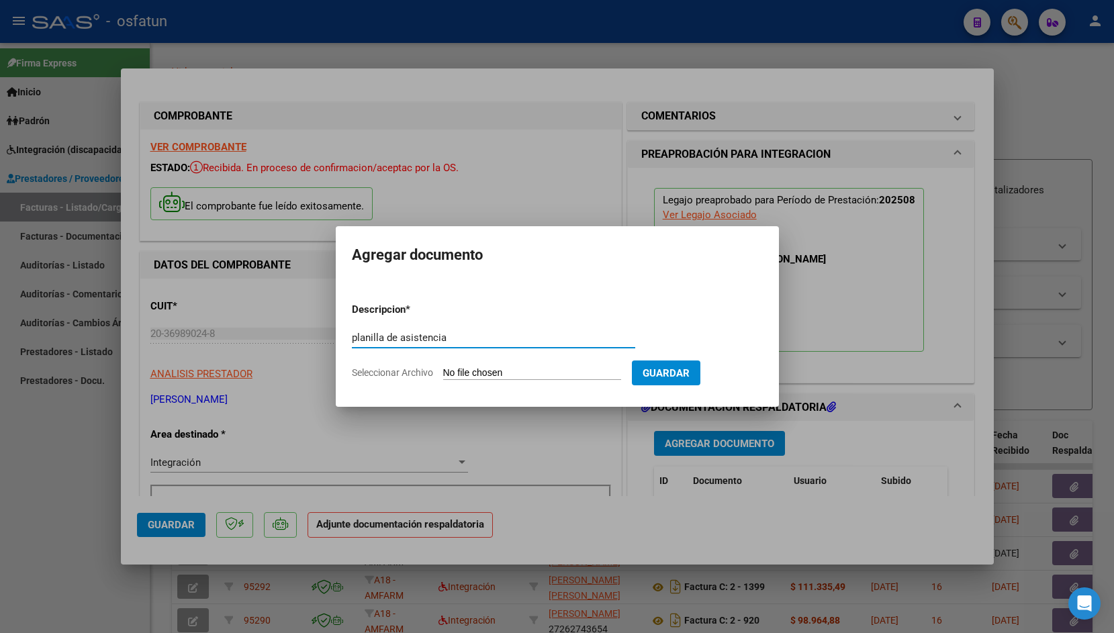
type input "planilla de asistencia"
click at [467, 375] on input "Seleccionar Archivo" at bounding box center [532, 373] width 178 height 13
type input "C:\fakepath\[PERSON_NAME] 8.pdf"
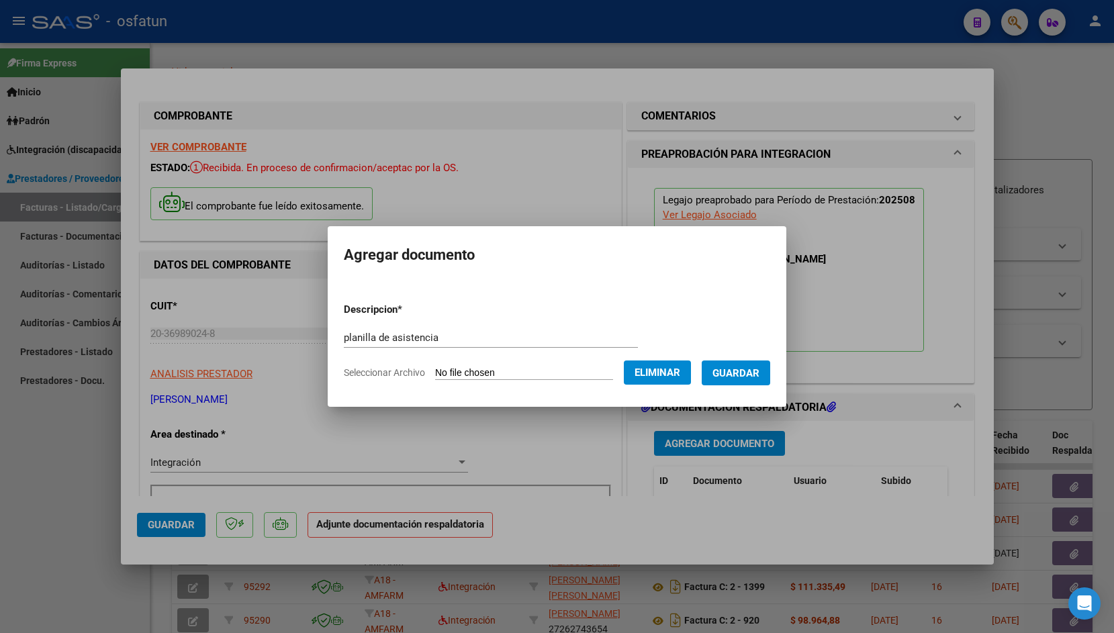
click at [711, 363] on button "Guardar" at bounding box center [736, 373] width 69 height 25
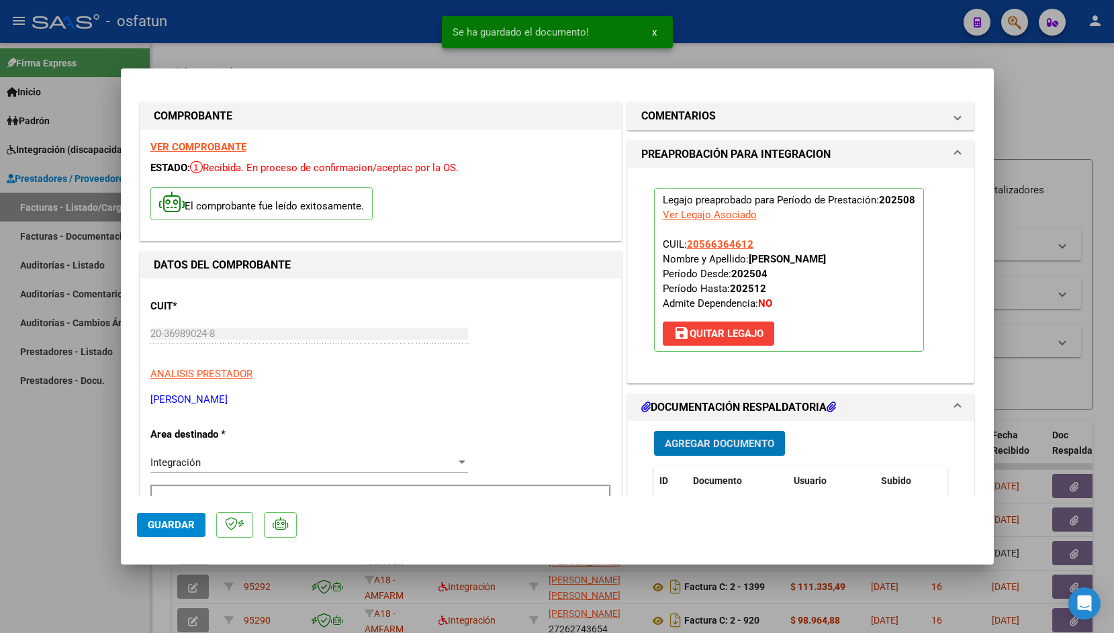
click at [172, 520] on span "Guardar" at bounding box center [171, 525] width 47 height 12
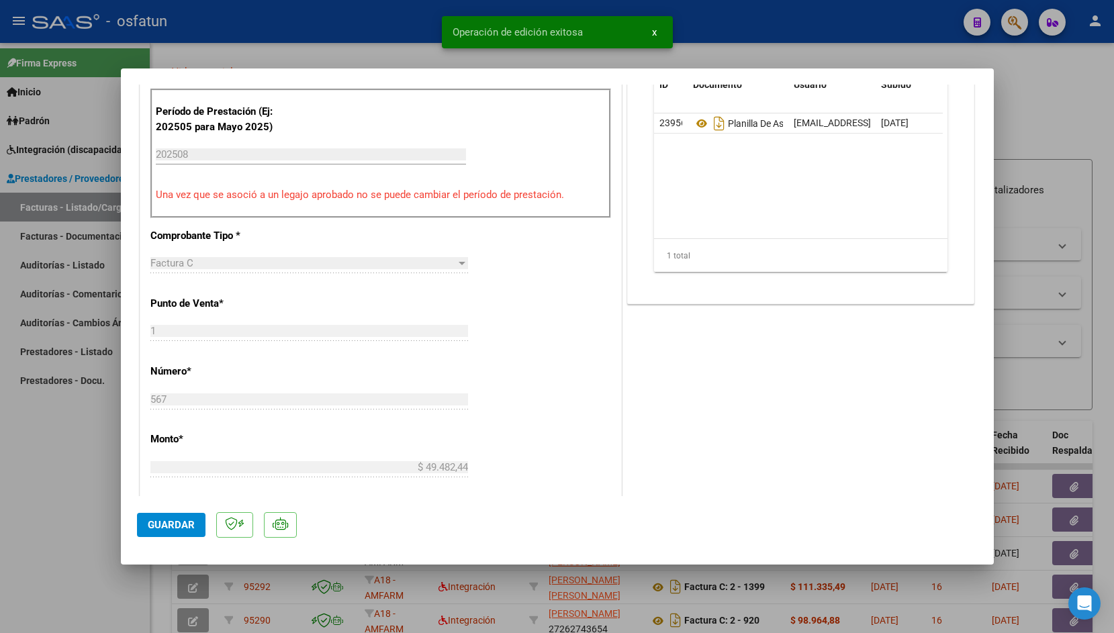
scroll to position [398, 0]
click at [372, 40] on div at bounding box center [557, 316] width 1114 height 633
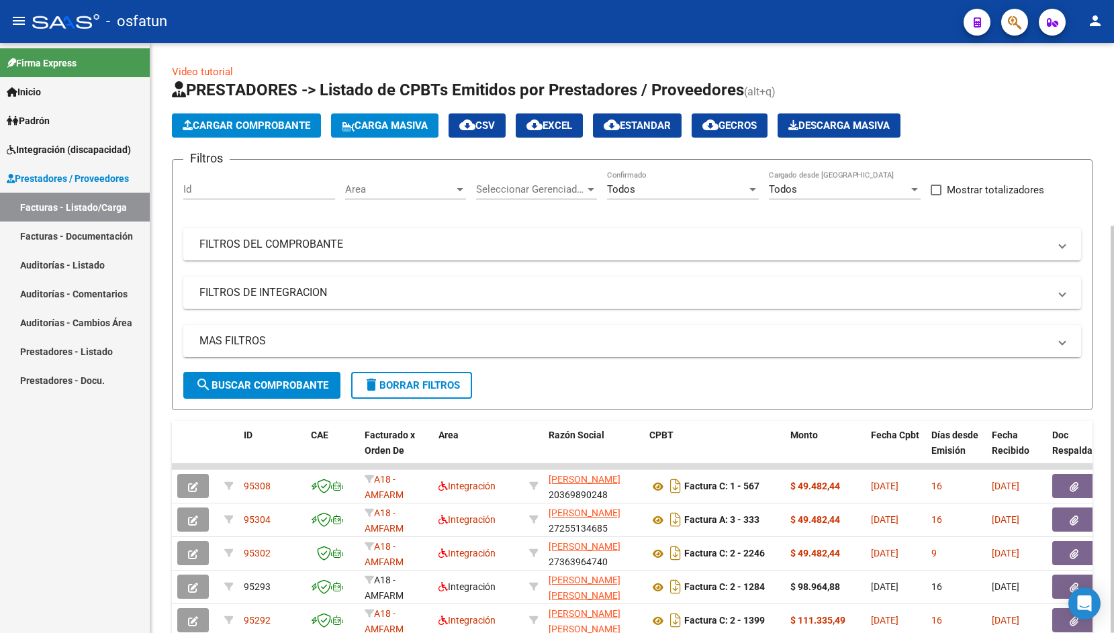
click at [232, 129] on span "Cargar Comprobante" at bounding box center [247, 126] width 128 height 12
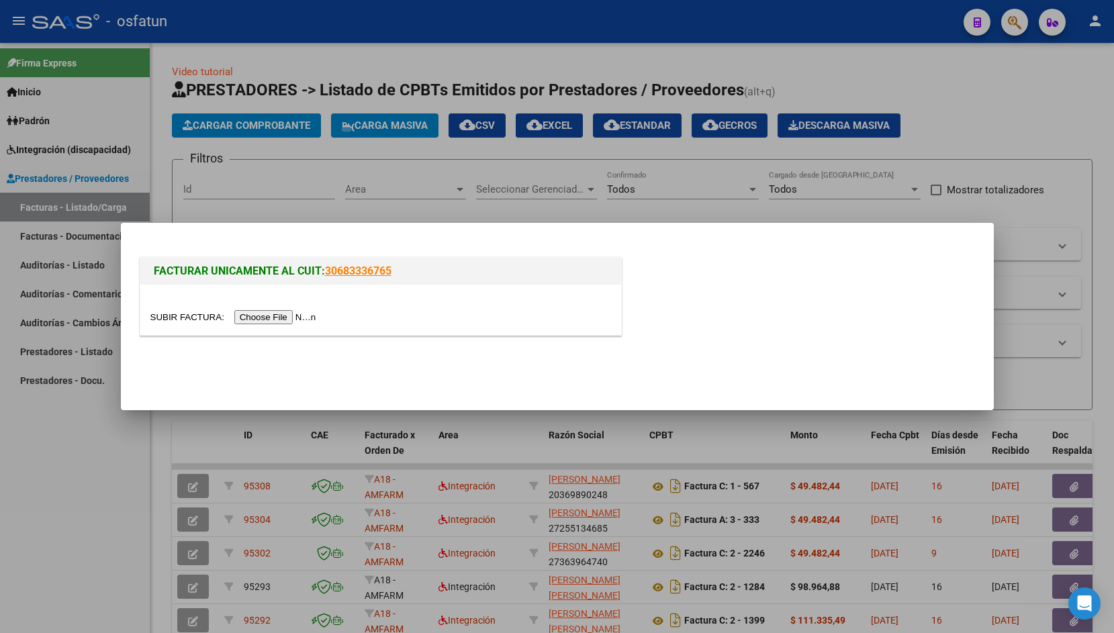
click at [167, 320] on input "file" at bounding box center [235, 317] width 170 height 14
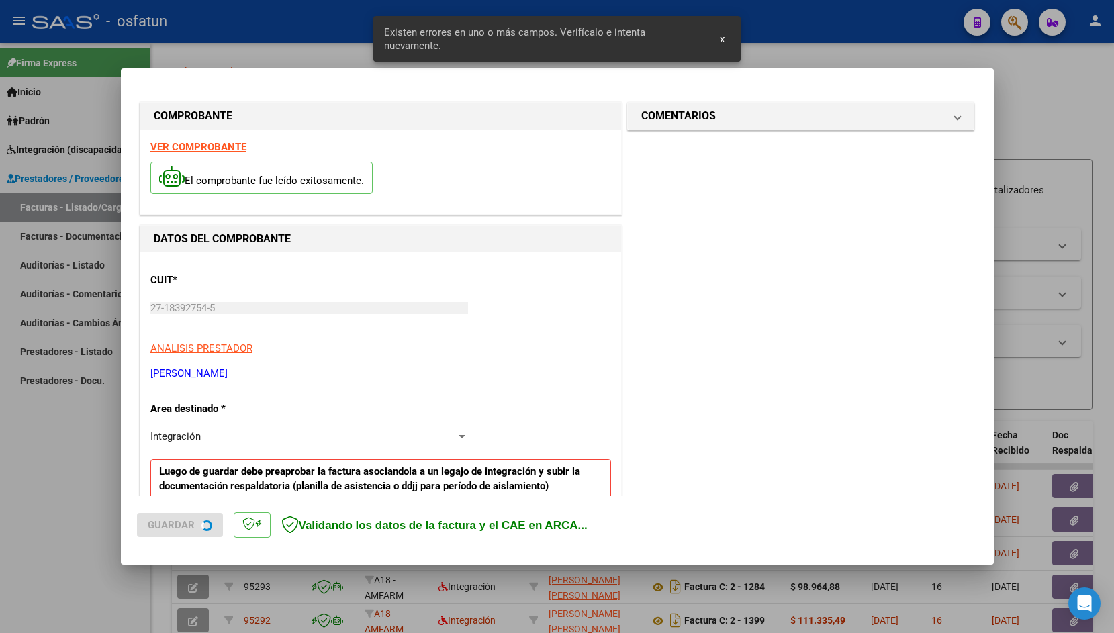
scroll to position [224, 0]
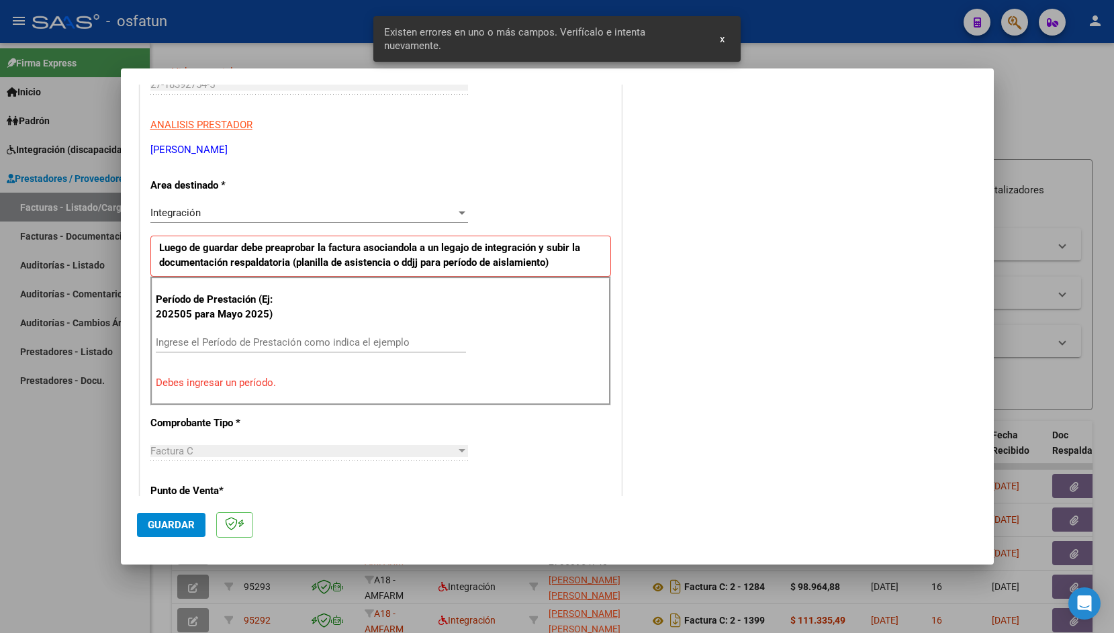
click at [360, 343] on input "Ingrese el Período de Prestación como indica el ejemplo" at bounding box center [311, 342] width 310 height 12
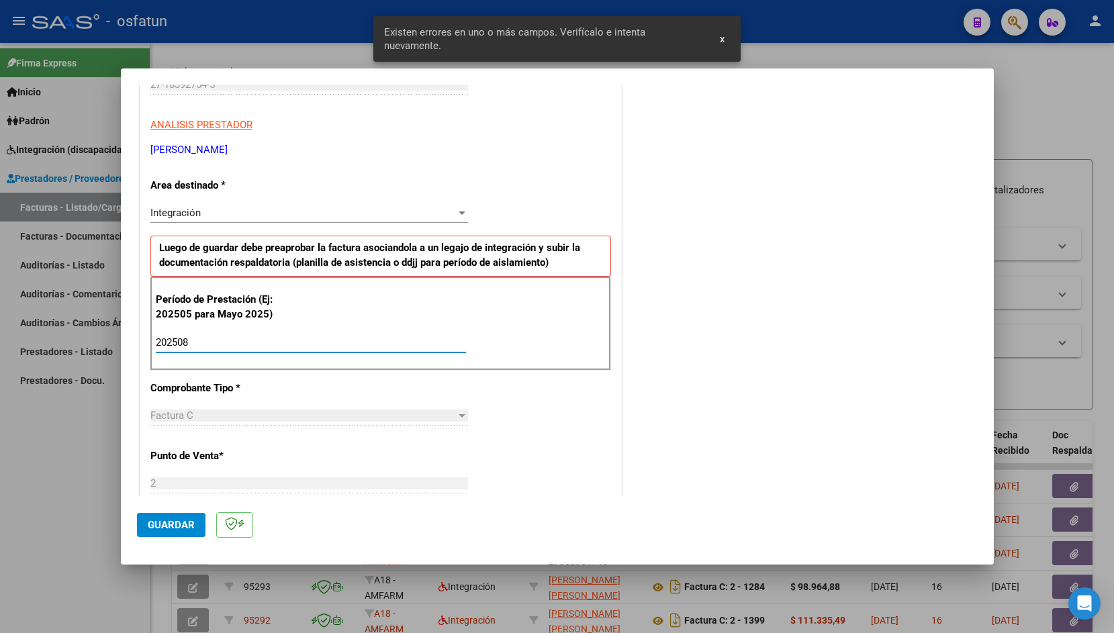
type input "202508"
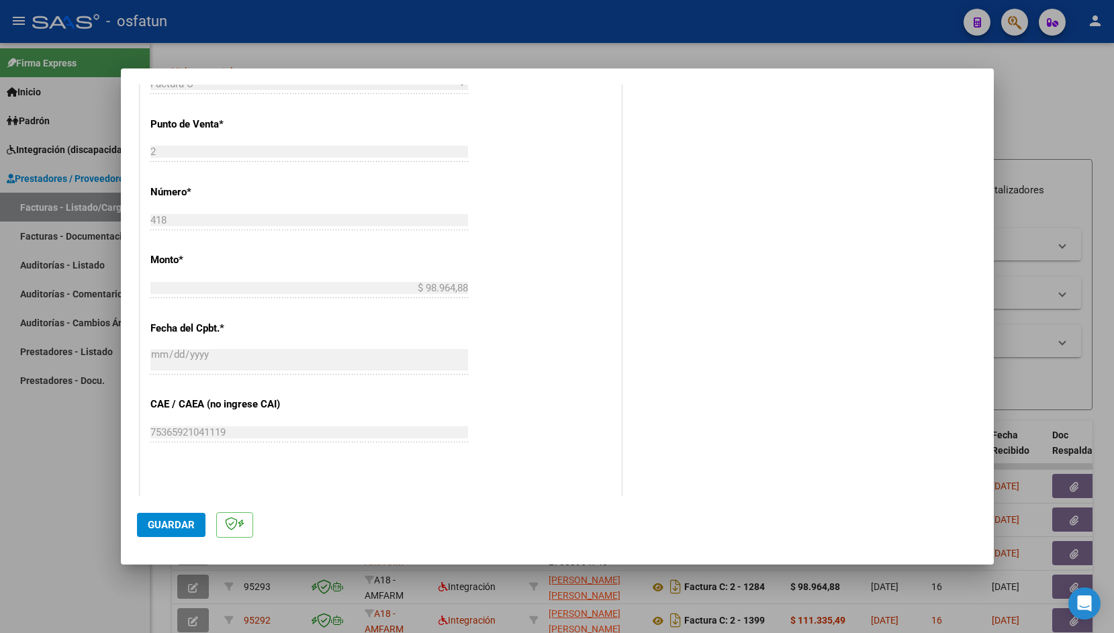
scroll to position [626, 0]
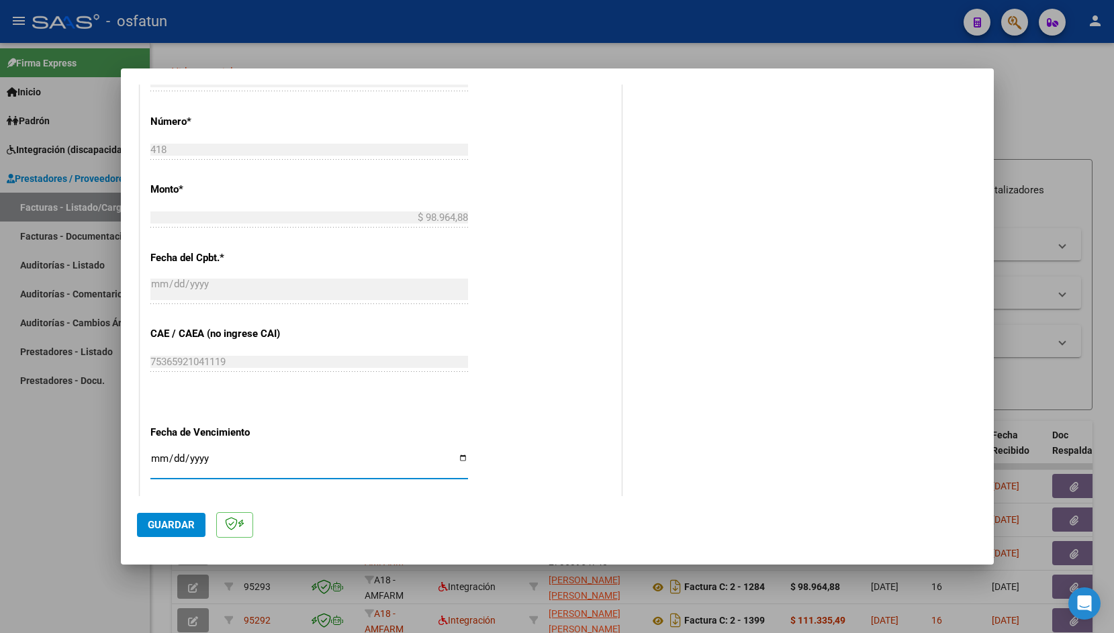
click at [163, 453] on input "Ingresar la fecha" at bounding box center [309, 463] width 318 height 21
type input "[DATE]"
click at [173, 524] on span "Guardar" at bounding box center [171, 525] width 47 height 12
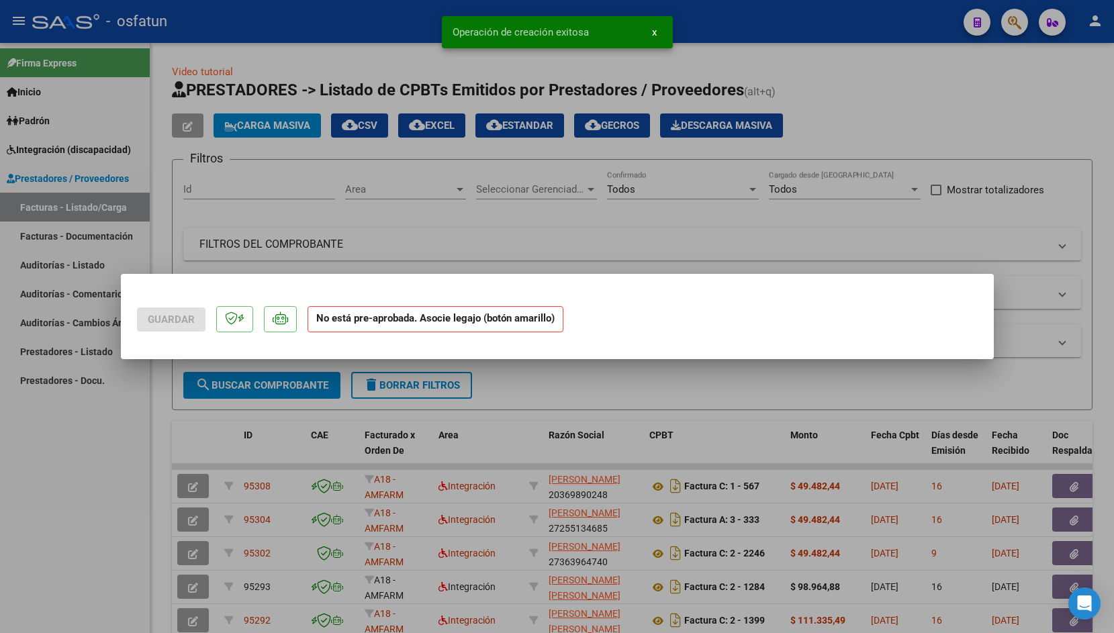
scroll to position [0, 0]
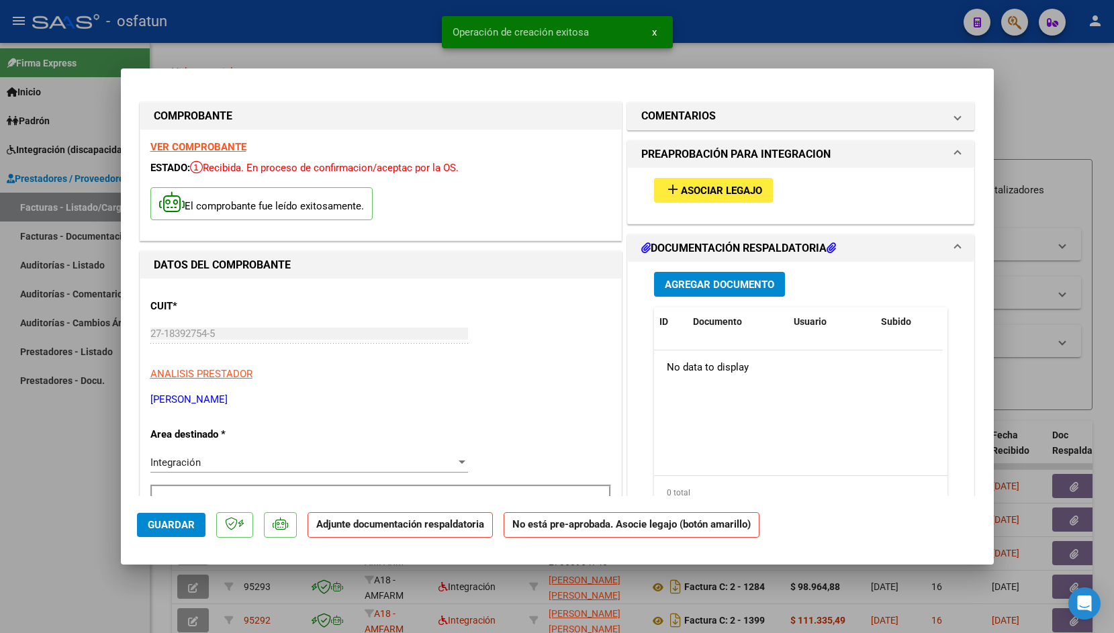
click at [738, 203] on div "add Asociar Legajo" at bounding box center [801, 190] width 314 height 45
click at [737, 193] on span "Asociar Legajo" at bounding box center [721, 191] width 81 height 12
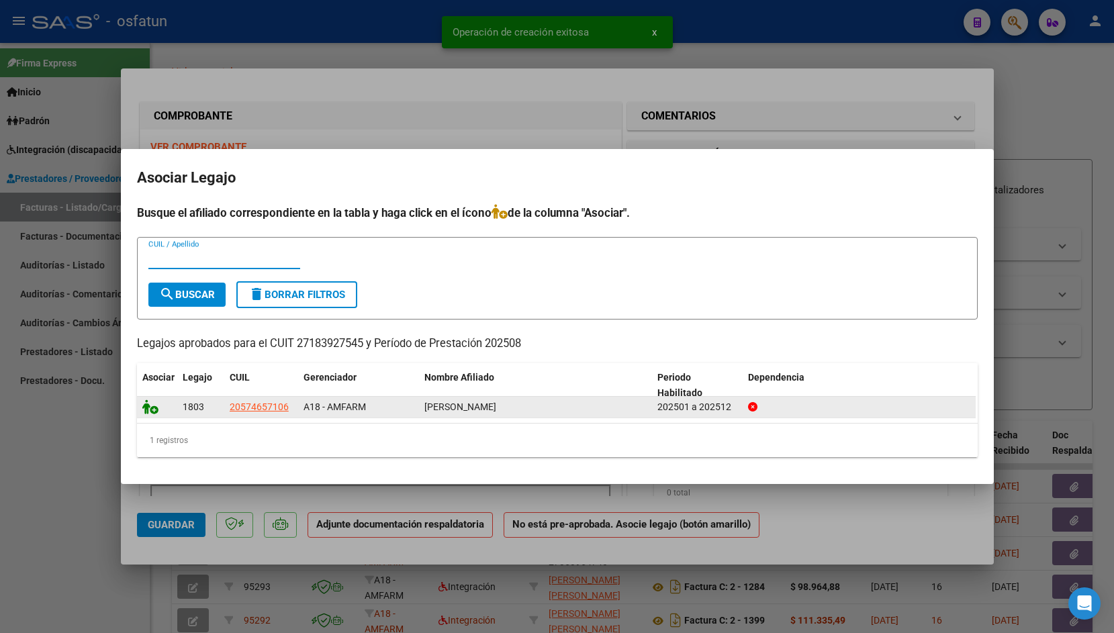
click at [149, 405] on icon at bounding box center [150, 407] width 16 height 15
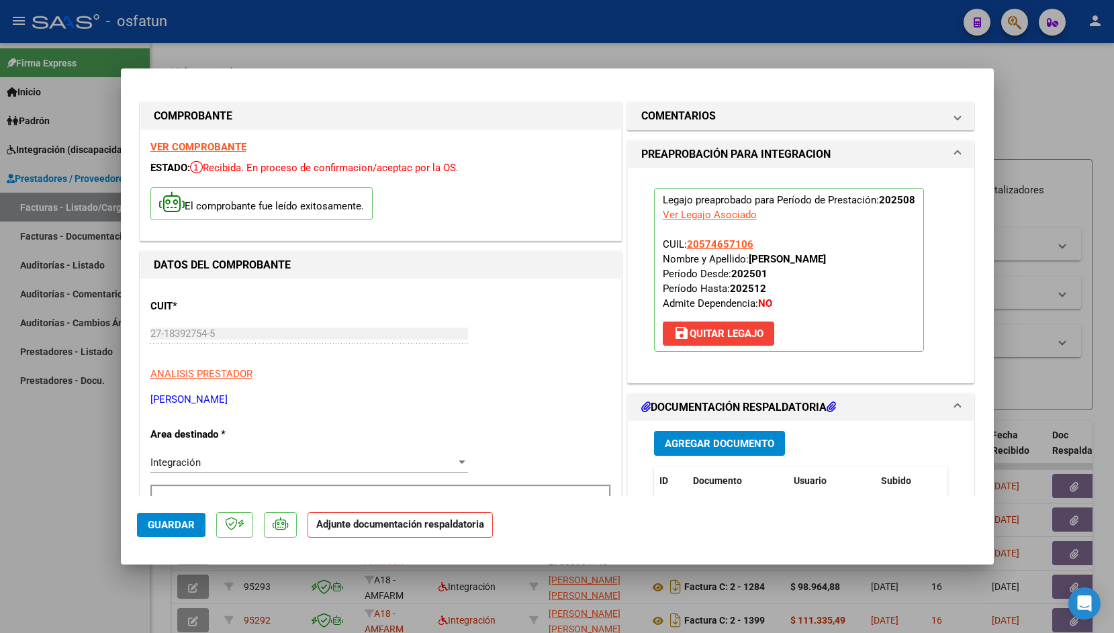
click at [681, 445] on span "Agregar Documento" at bounding box center [719, 444] width 109 height 12
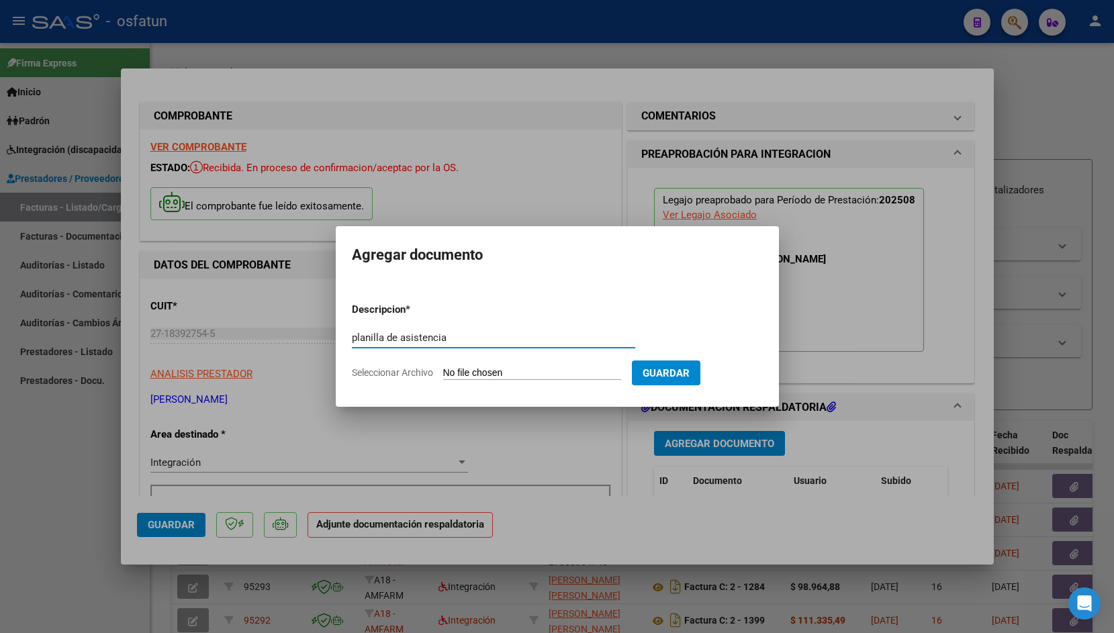
type input "planilla de asistencia"
click at [480, 367] on input "Seleccionar Archivo" at bounding box center [532, 373] width 178 height 13
type input "C:\fakepath\Loan [PERSON_NAME] Asistencia Agosto .pdf"
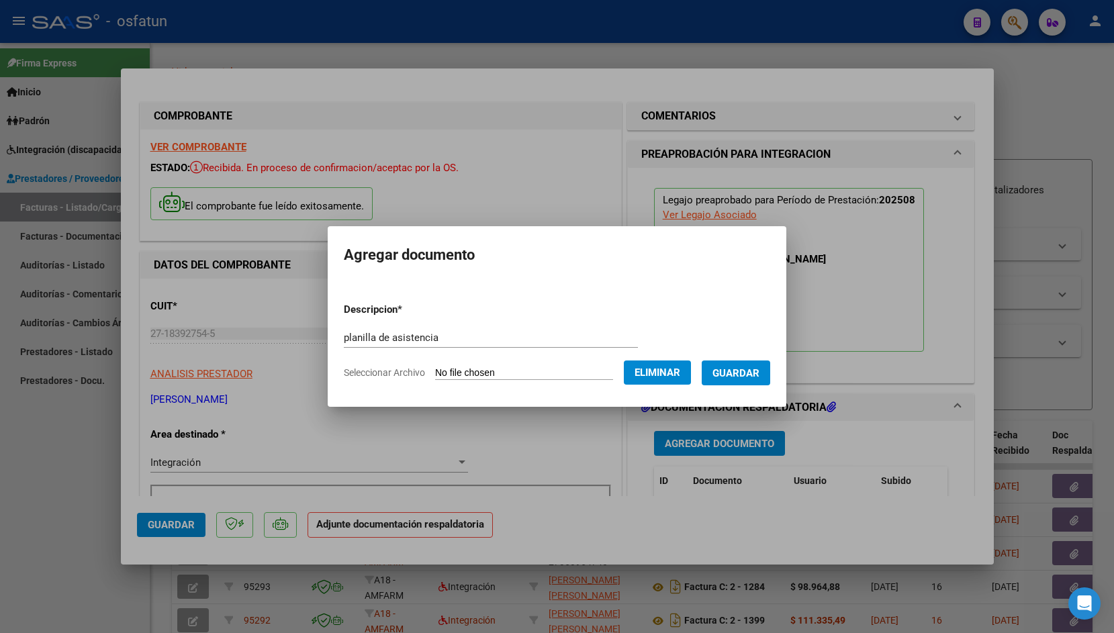
click at [758, 381] on button "Guardar" at bounding box center [736, 373] width 69 height 25
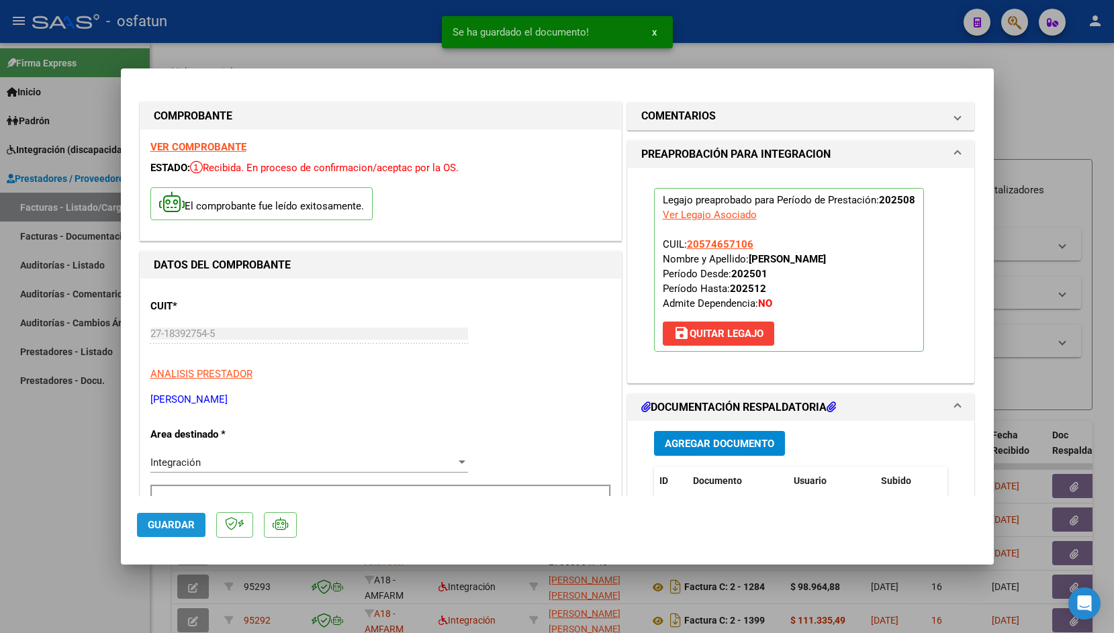
click at [183, 529] on span "Guardar" at bounding box center [171, 525] width 47 height 12
click at [293, 54] on div at bounding box center [557, 316] width 1114 height 633
